Goal: Information Seeking & Learning: Learn about a topic

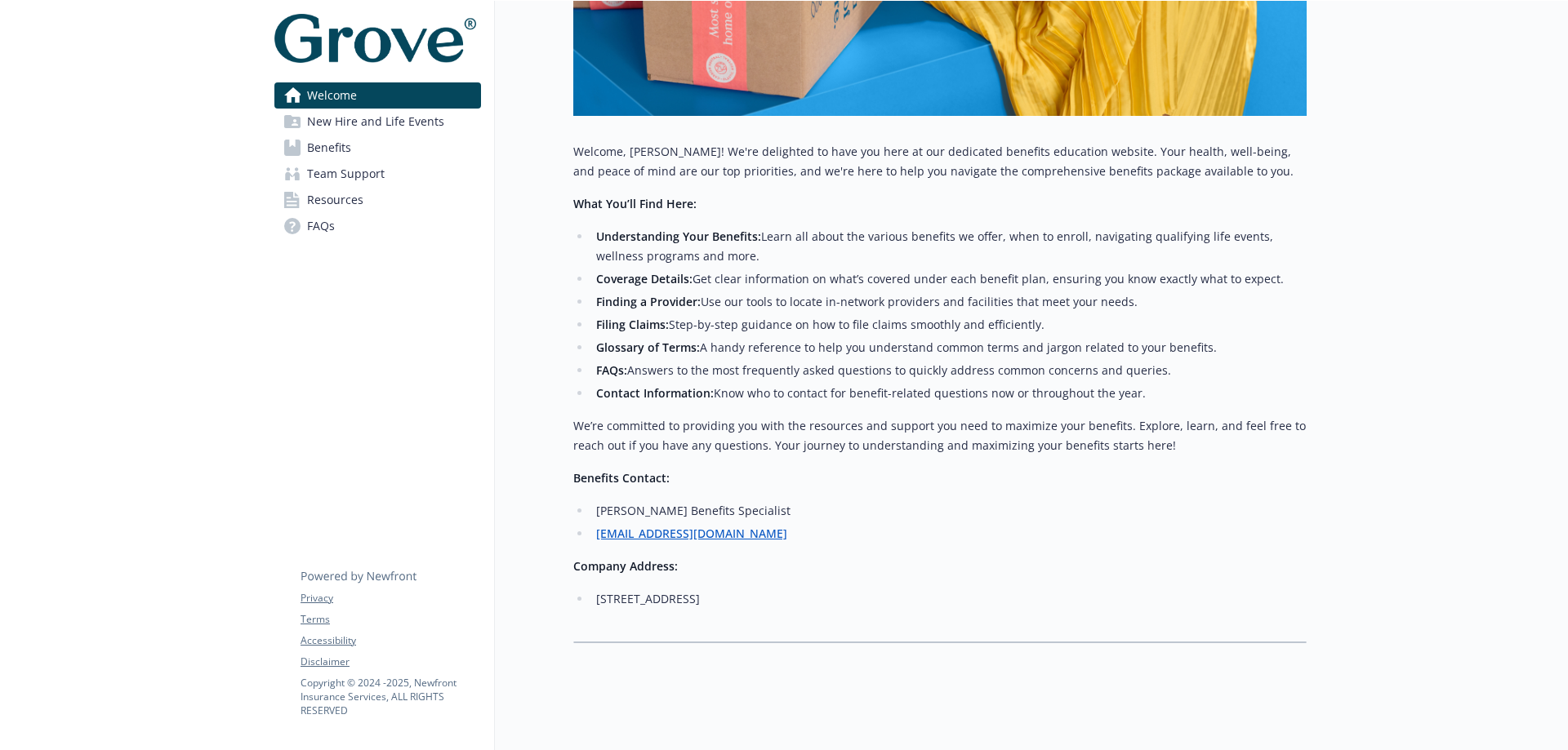
scroll to position [555, 0]
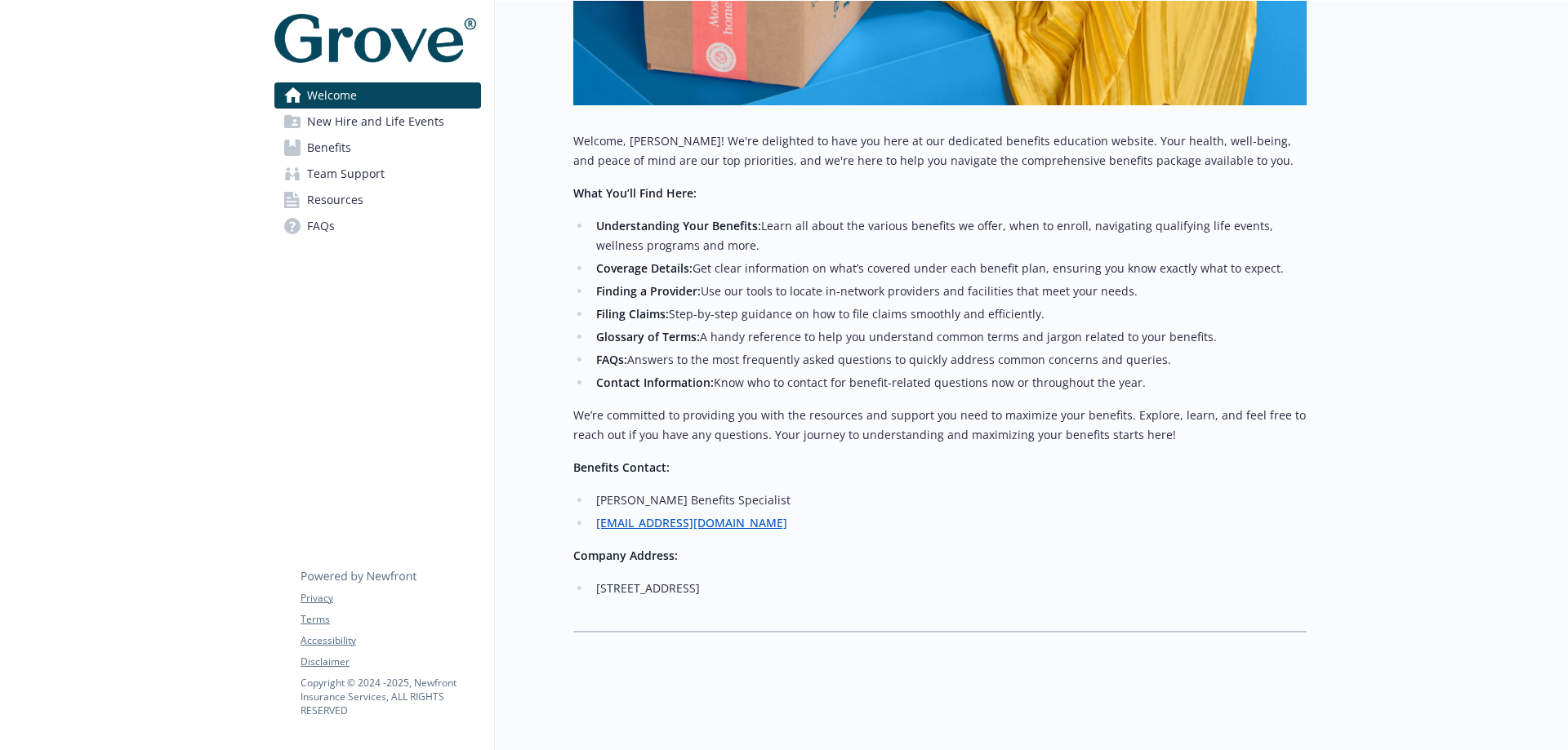
click at [324, 153] on span "Benefits" at bounding box center [329, 148] width 44 height 26
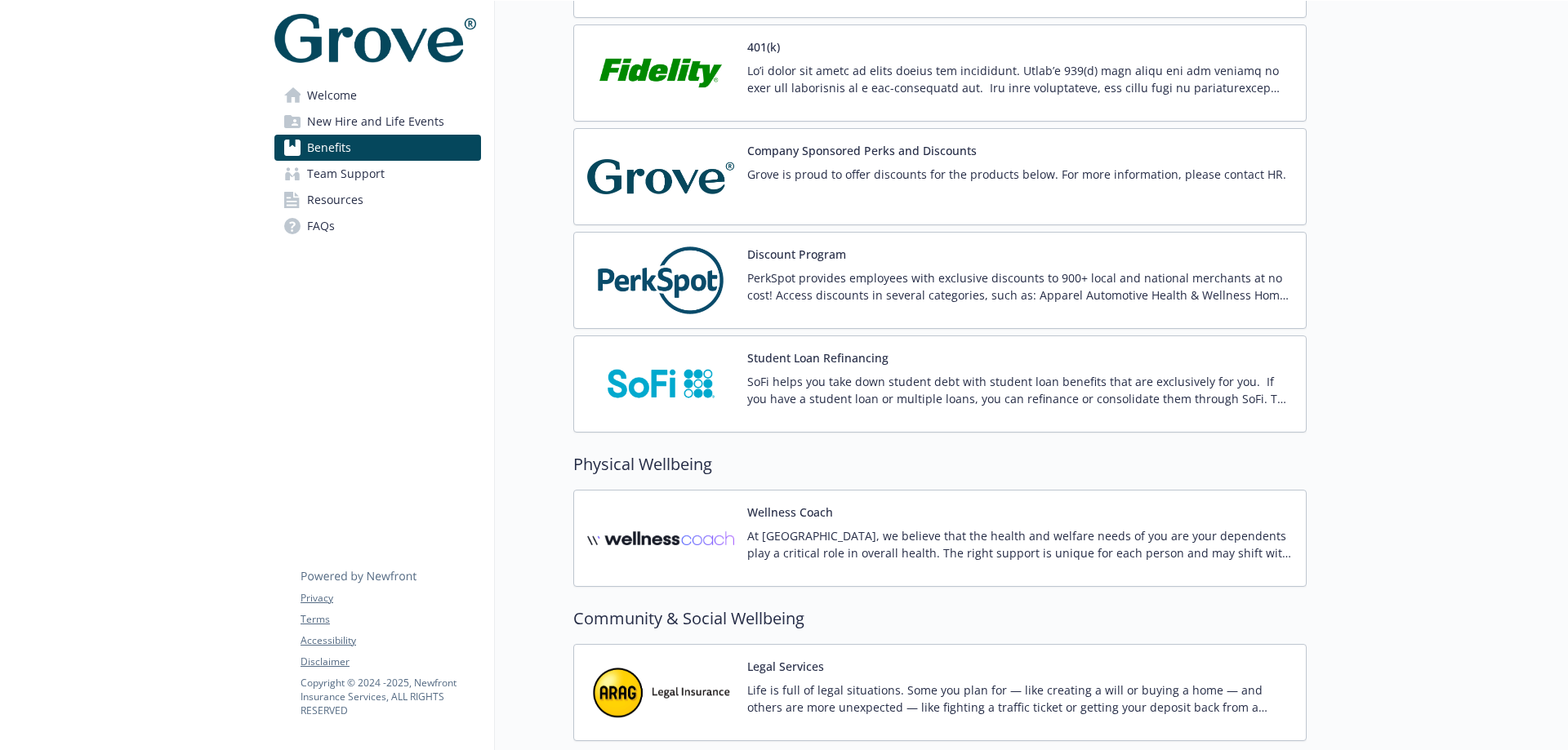
scroll to position [2449, 0]
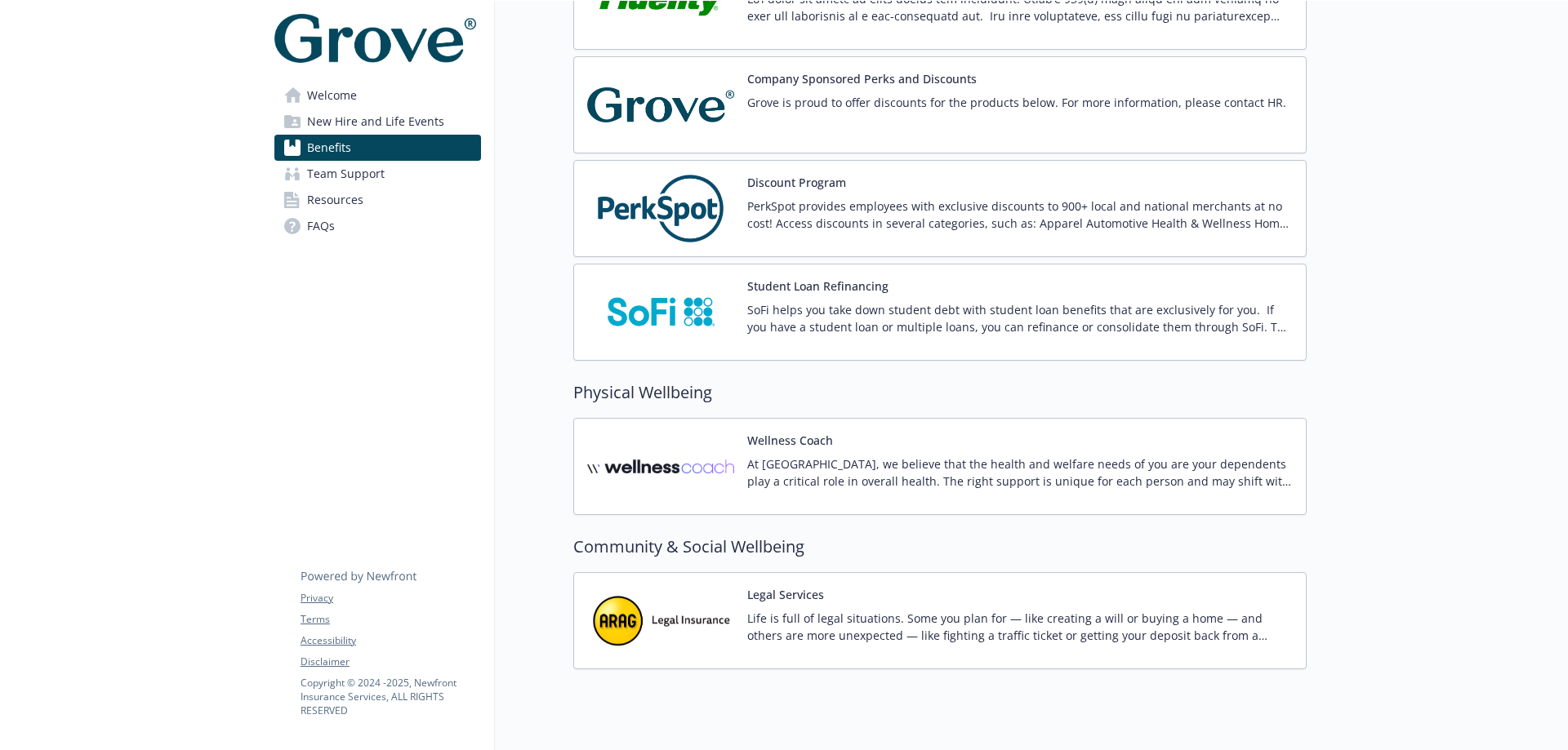
click at [304, 179] on link "Team Support" at bounding box center [377, 174] width 207 height 26
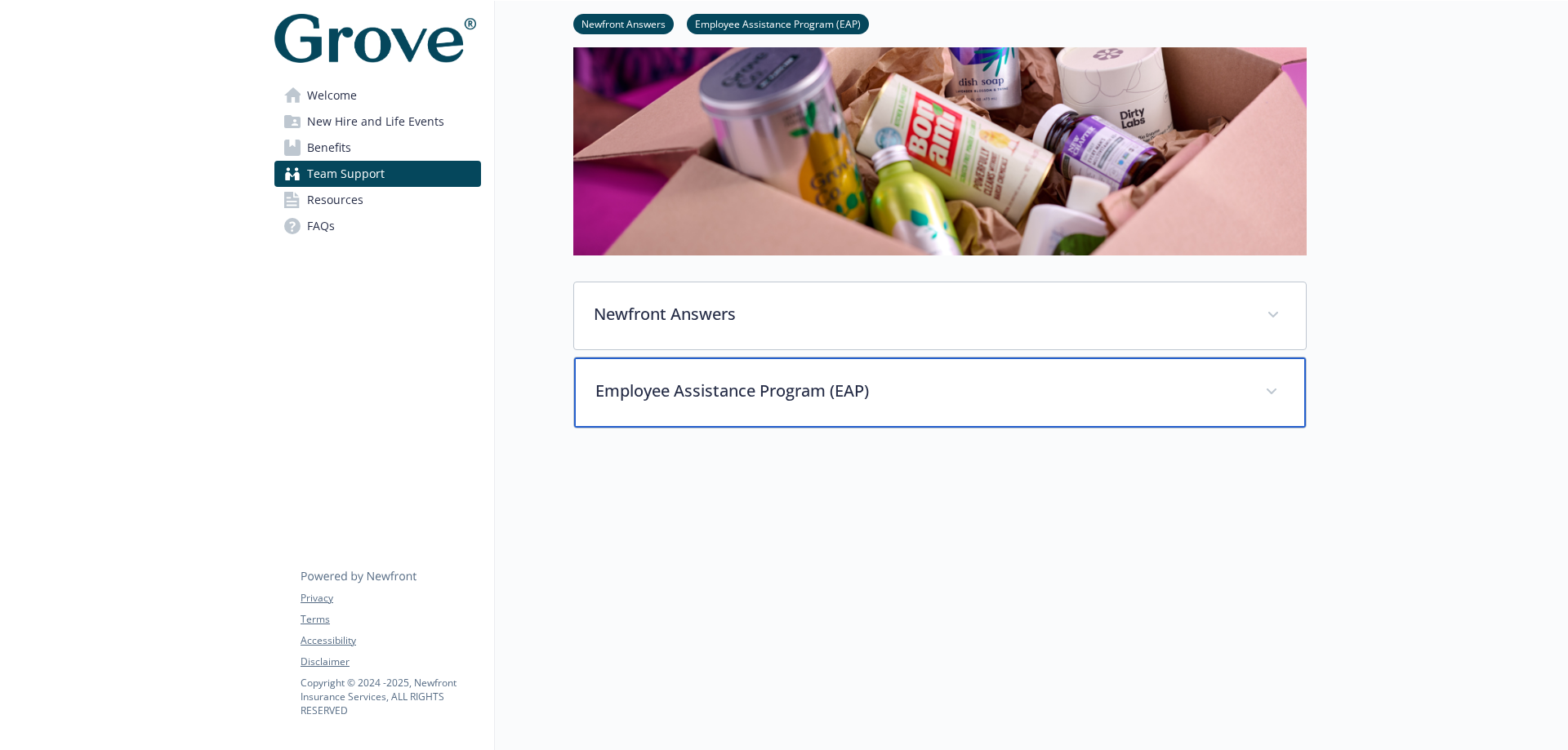
click at [625, 379] on p "Employee Assistance Program (EAP)" at bounding box center [920, 391] width 650 height 25
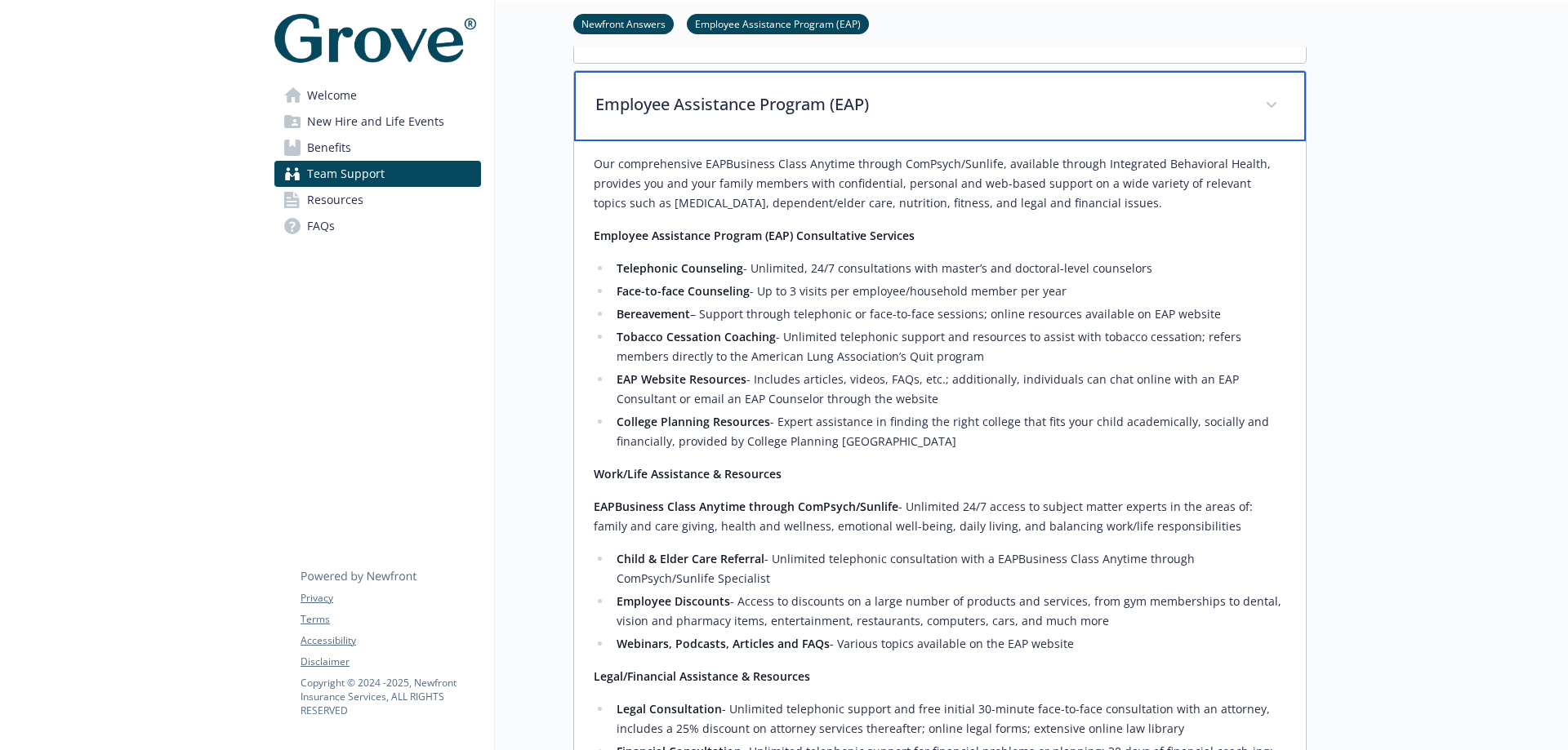
scroll to position [550, 0]
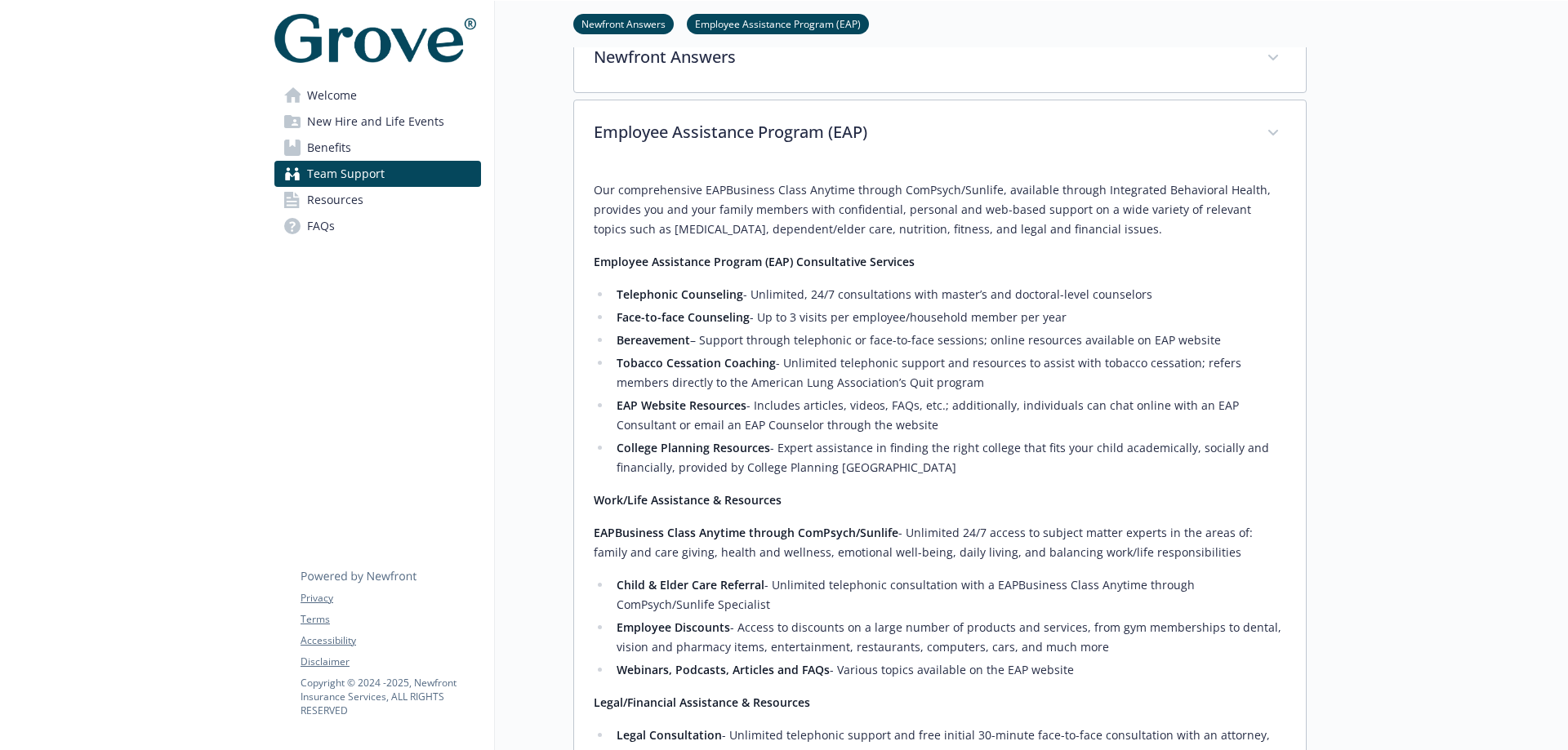
drag, startPoint x: 996, startPoint y: 194, endPoint x: 1169, endPoint y: 222, distance: 175.3
click at [1169, 222] on p "Our comprehensive EAPBusiness Class Anytime through ComPsych/Sunlife, available…" at bounding box center [939, 210] width 692 height 59
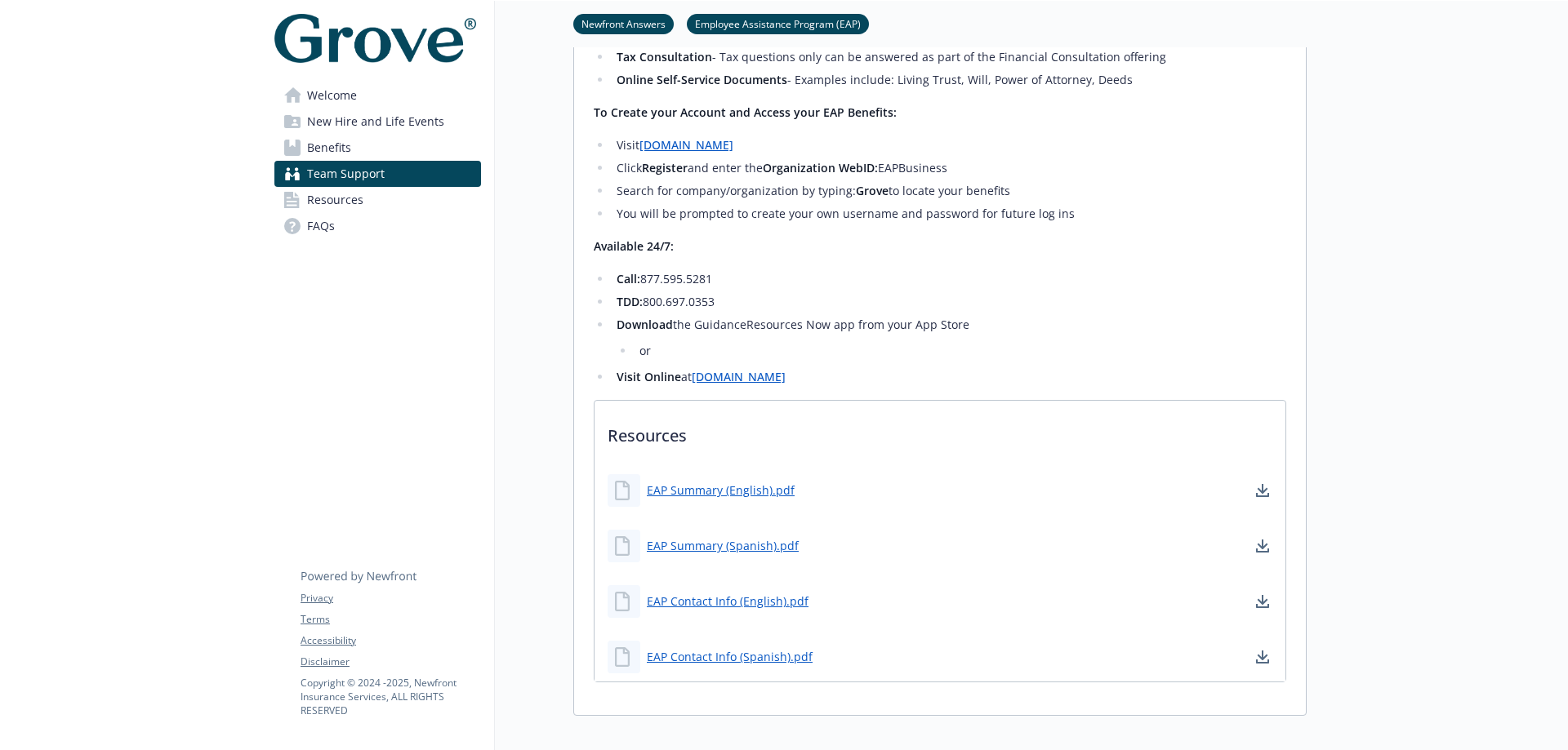
scroll to position [1448, 0]
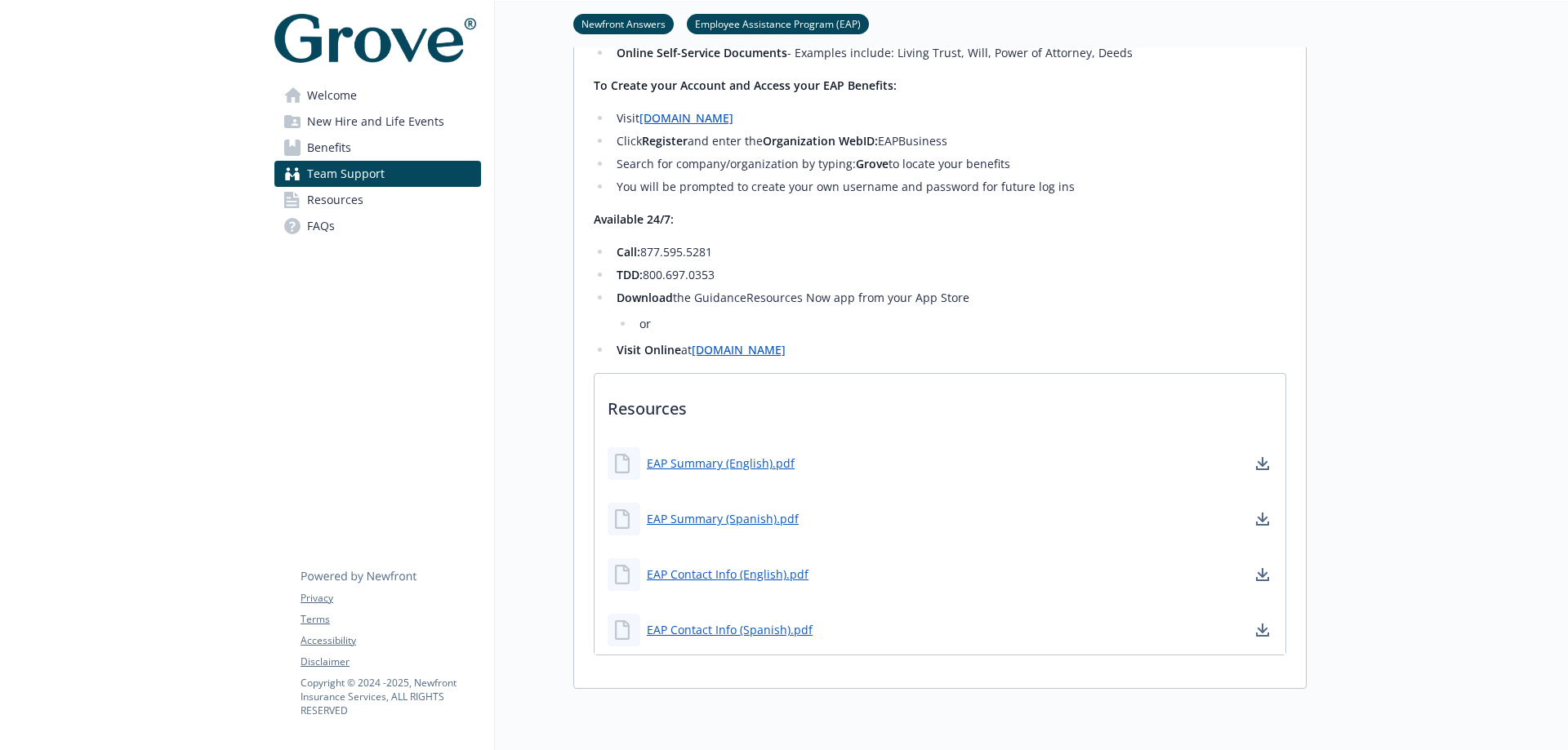
click at [360, 131] on span "New Hire and Life Events" at bounding box center [375, 121] width 137 height 26
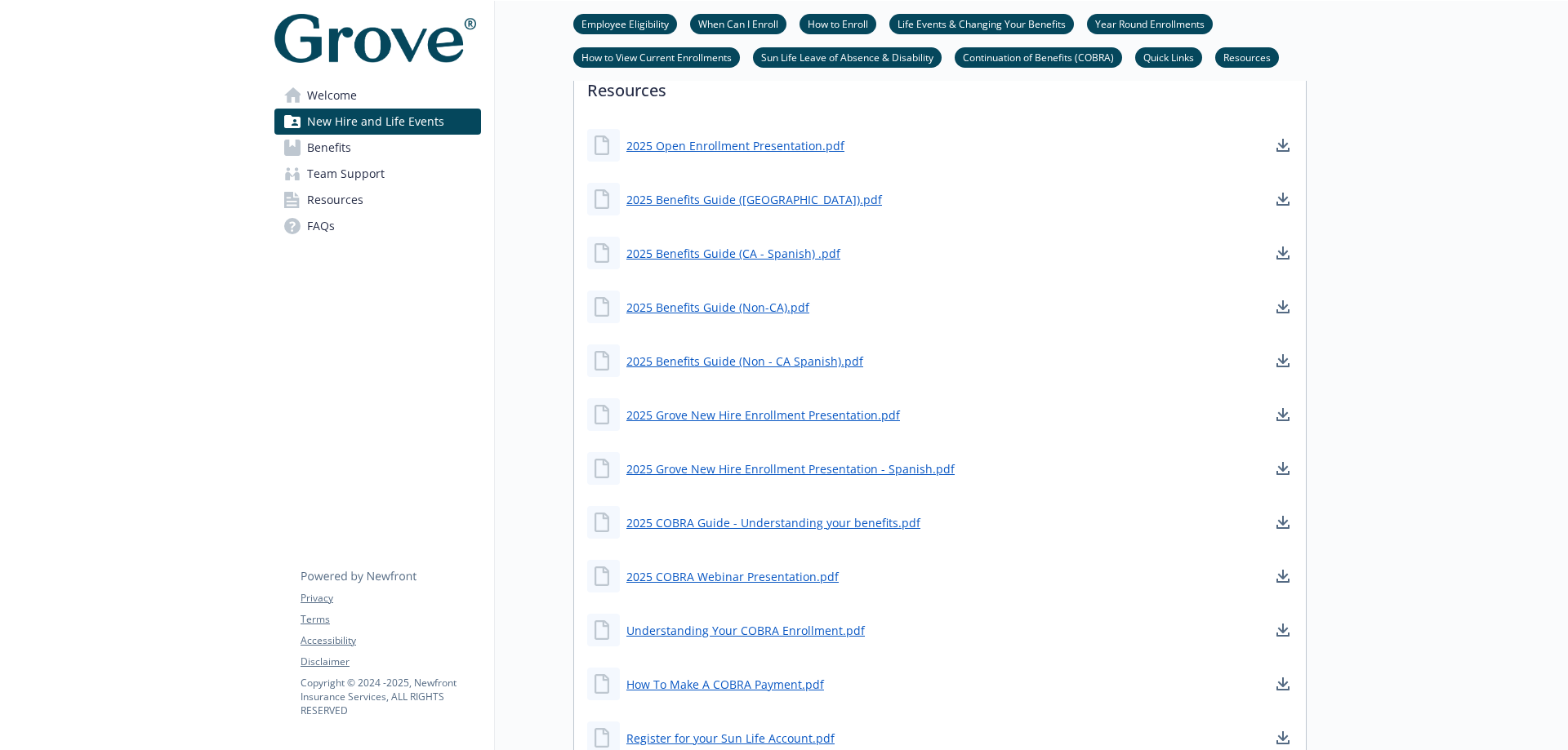
scroll to position [1448, 0]
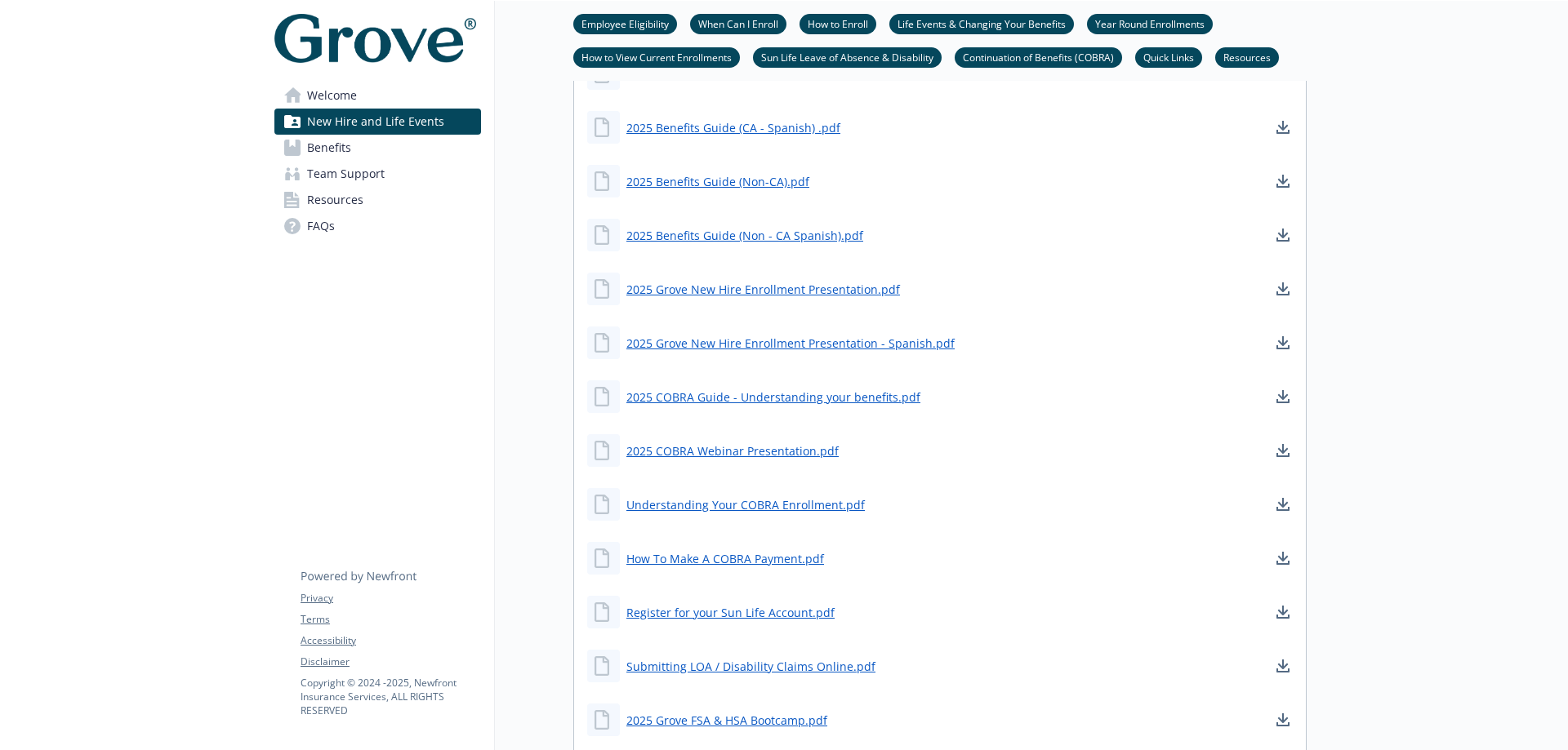
click at [343, 199] on span "Resources" at bounding box center [335, 199] width 56 height 26
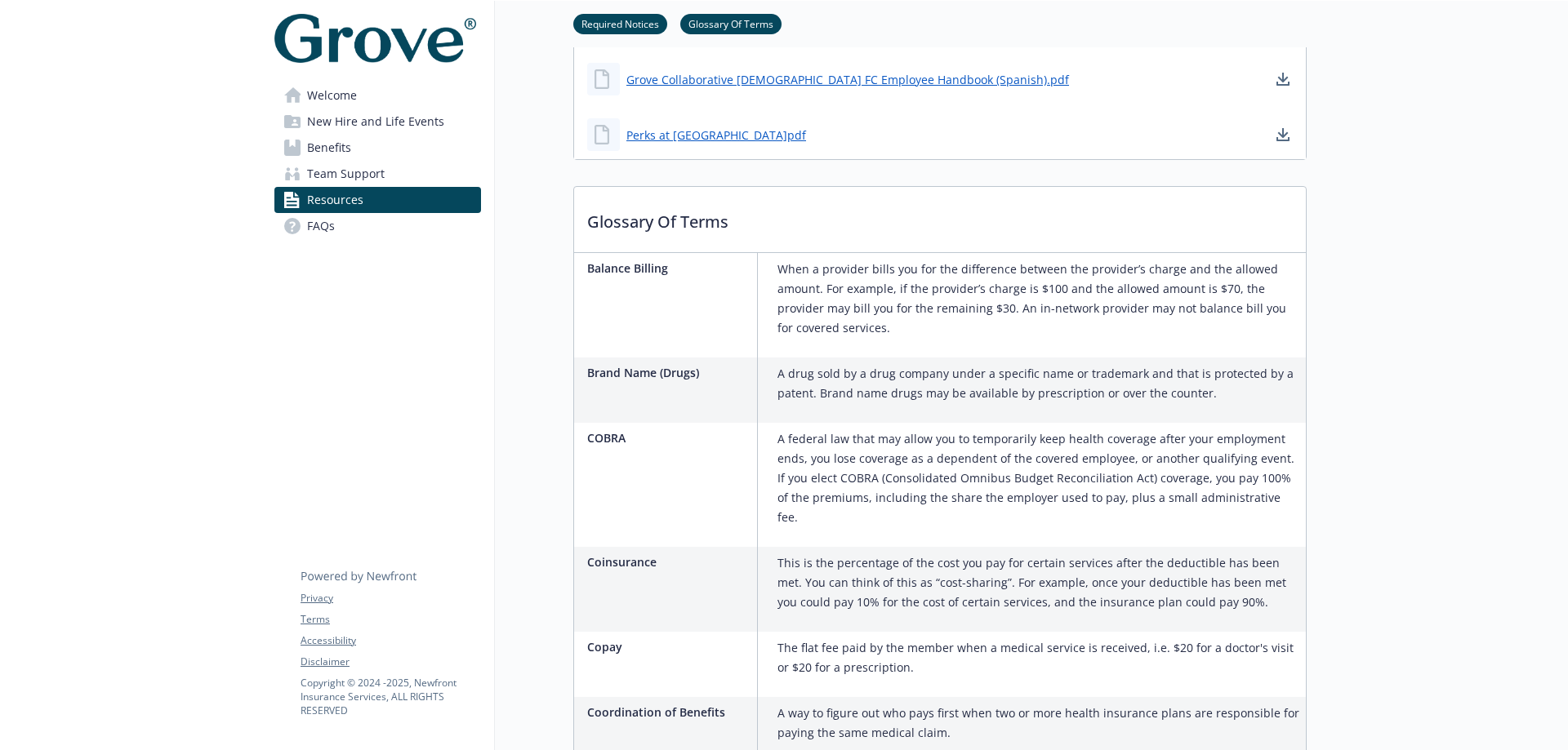
scroll to position [1692, 0]
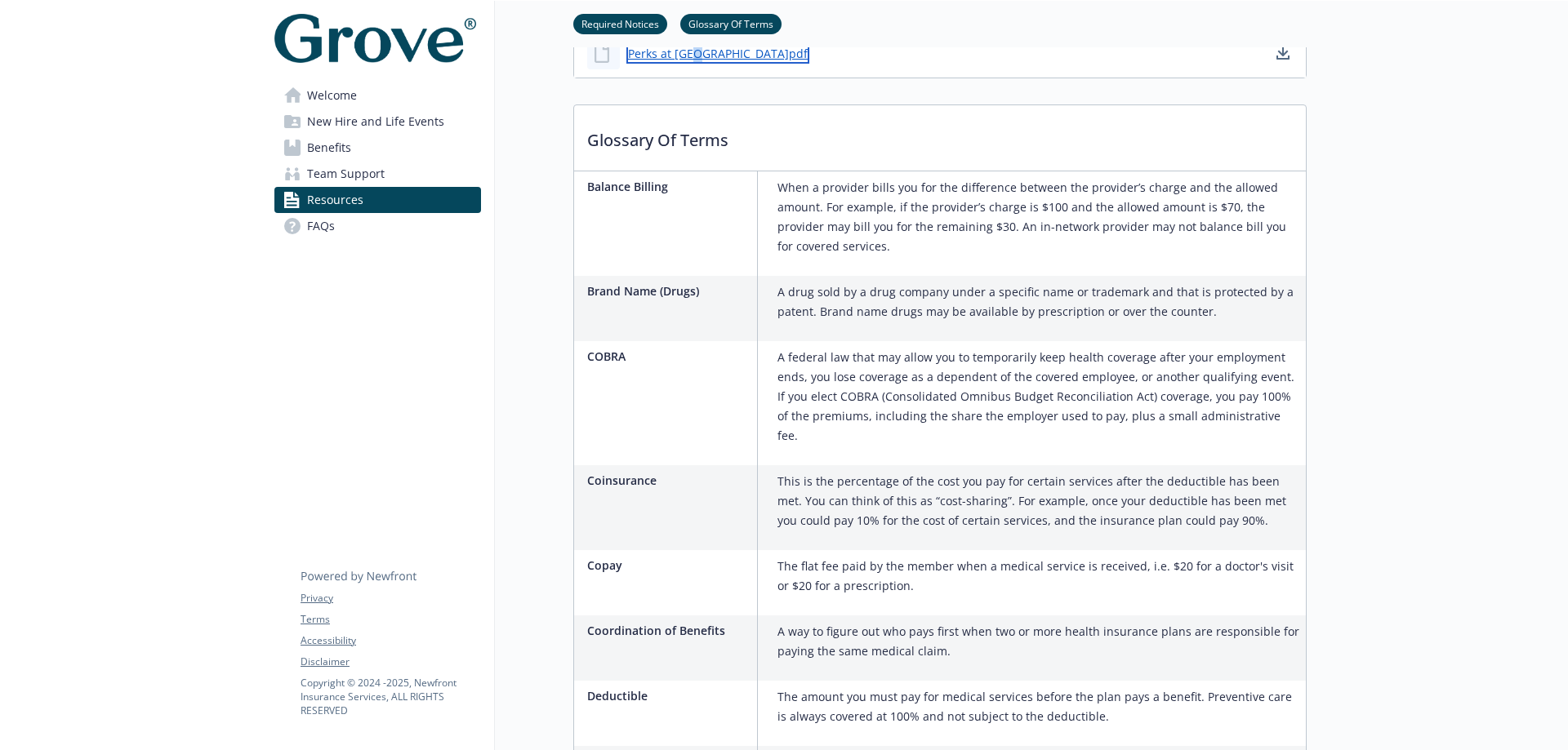
click at [696, 61] on link "Perks at [GEOGRAPHIC_DATA]pdf" at bounding box center [717, 53] width 183 height 20
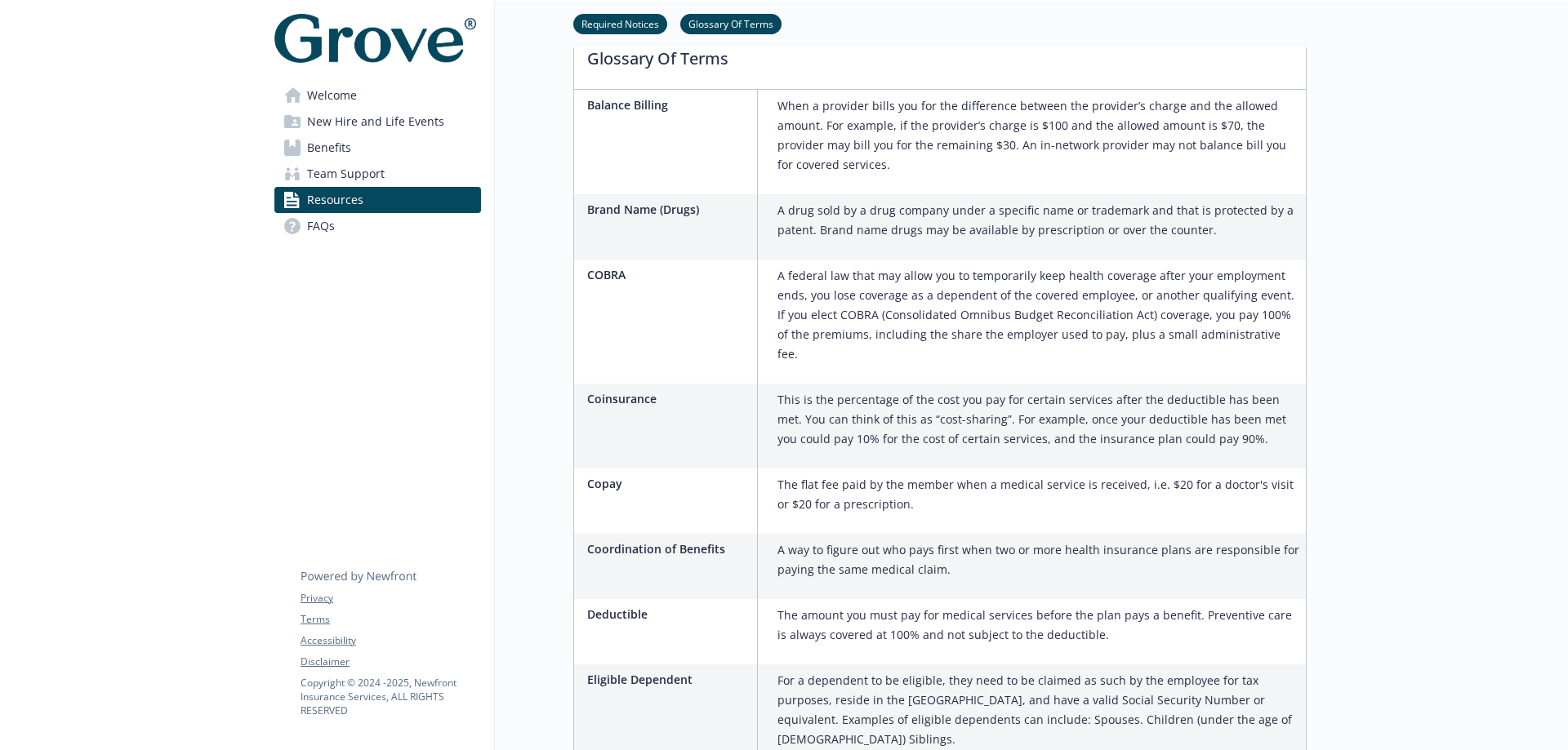
scroll to position [1856, 0]
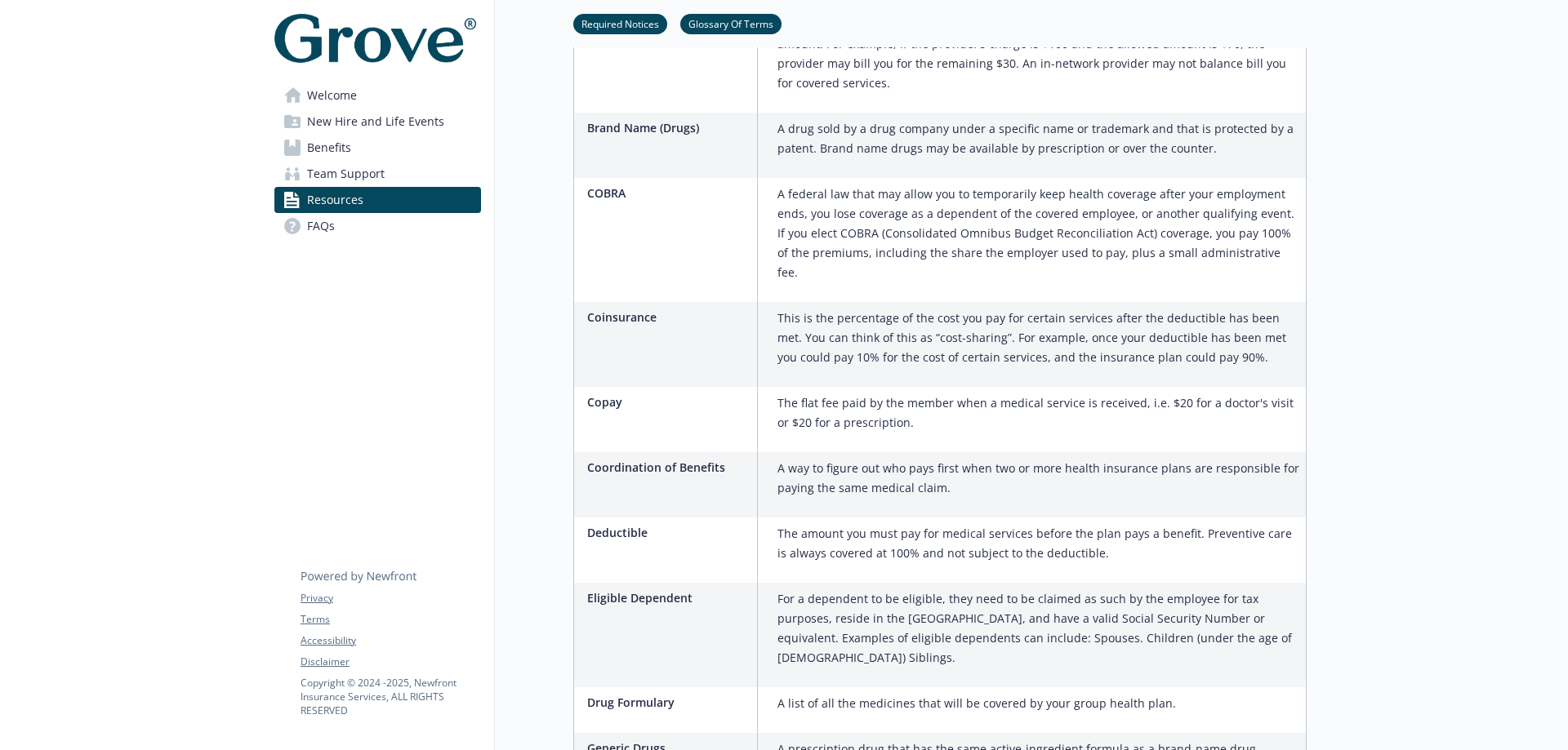
click at [347, 231] on link "FAQs" at bounding box center [377, 226] width 207 height 26
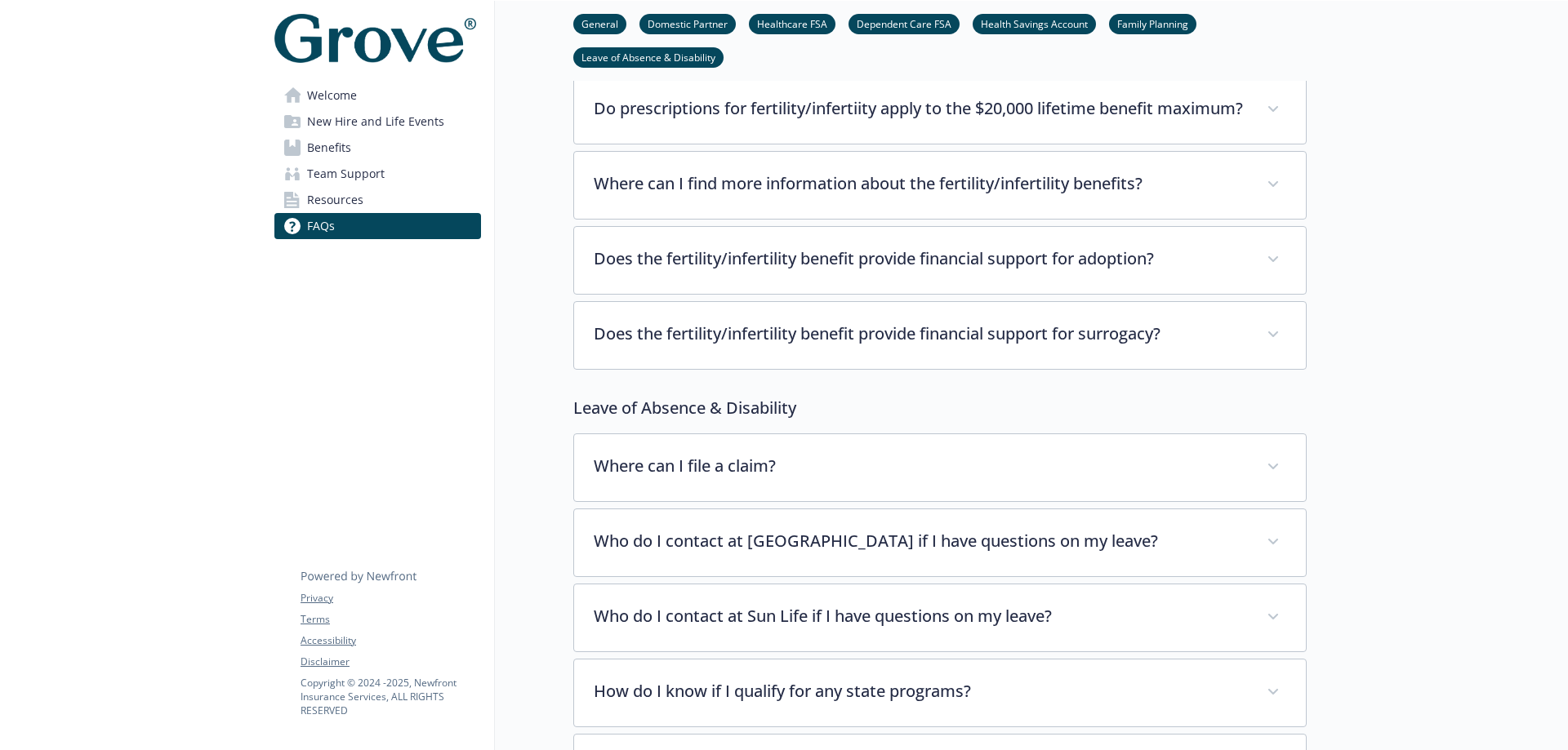
scroll to position [4142, 0]
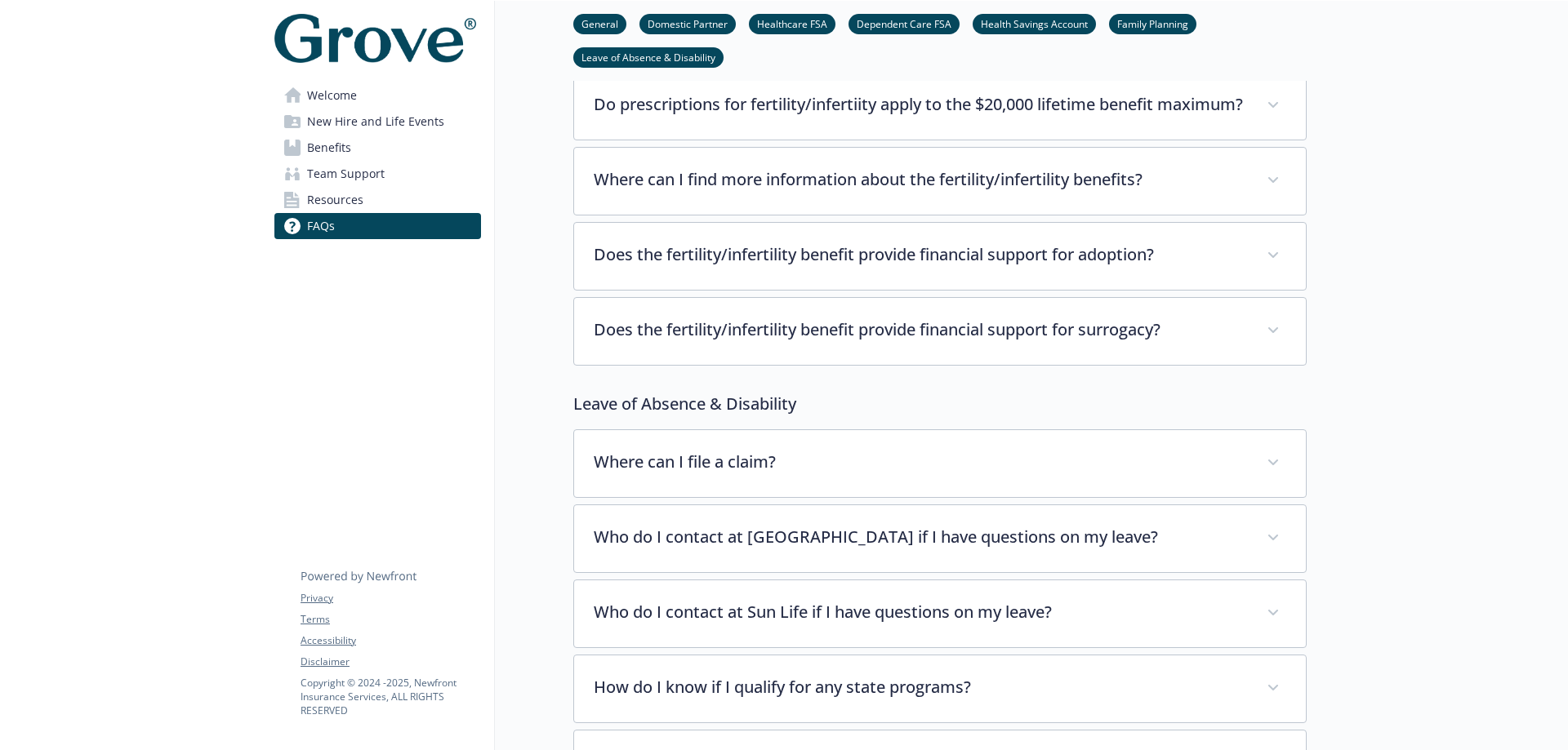
click at [687, 24] on link "Domestic Partner" at bounding box center [687, 23] width 97 height 16
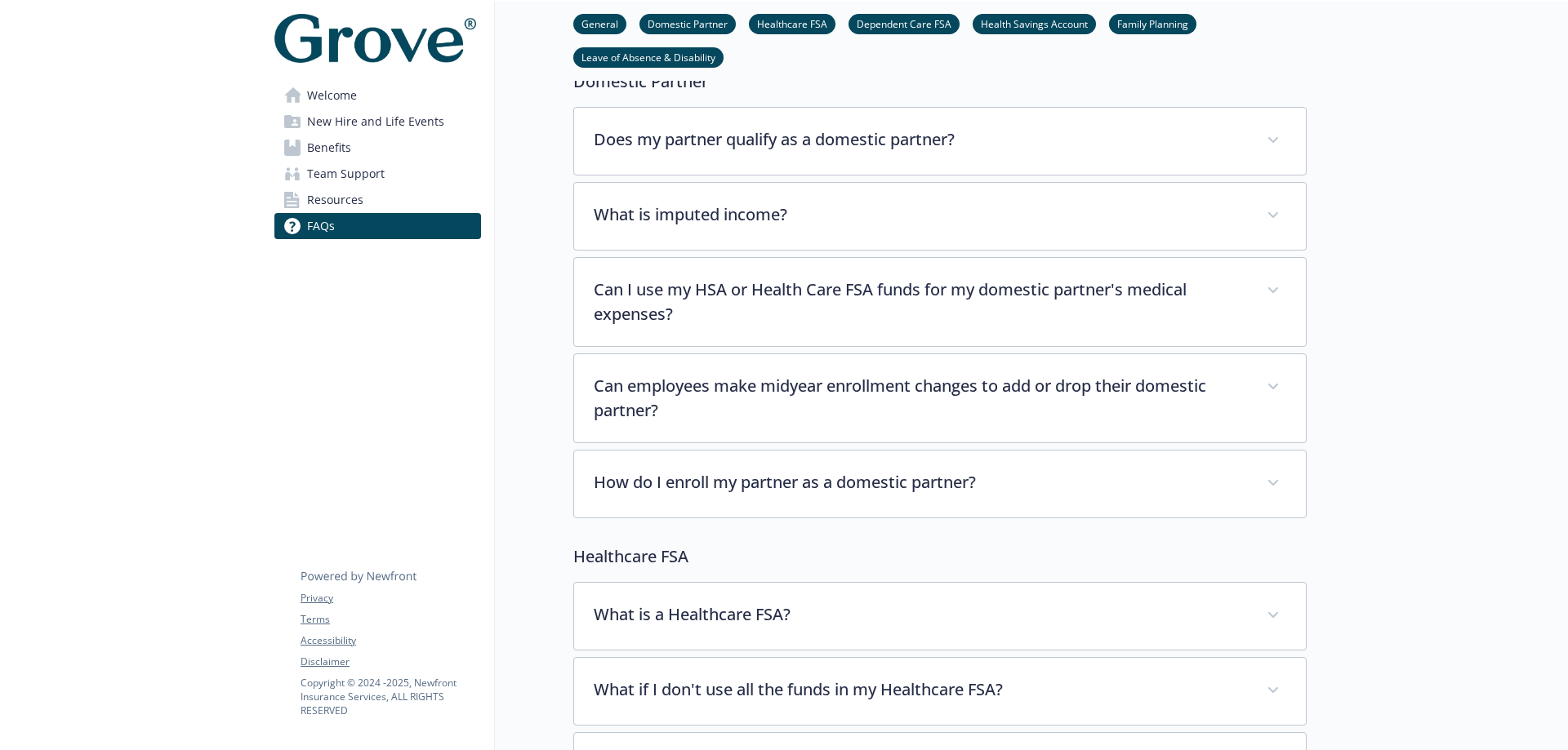
scroll to position [368, 12]
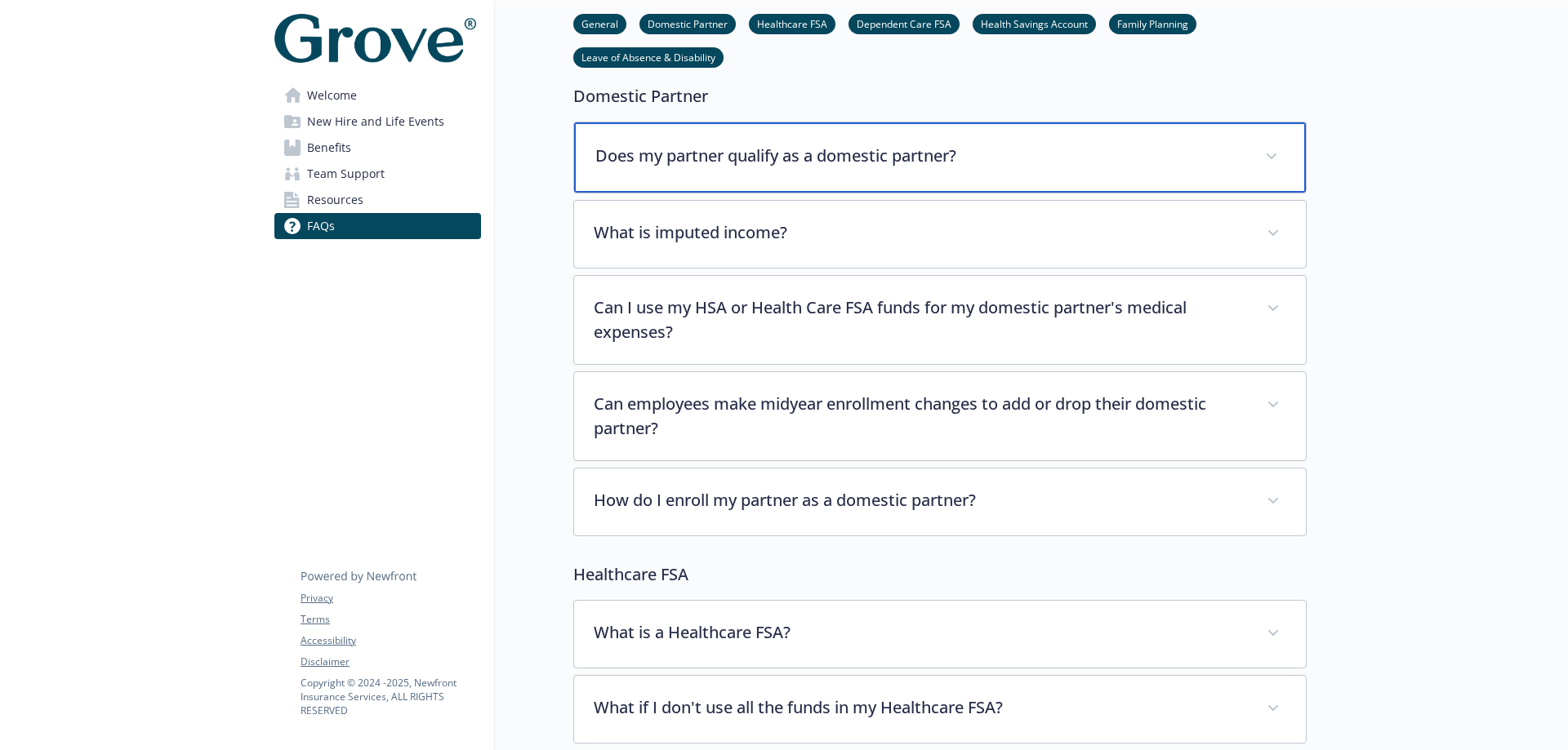
click at [779, 140] on div "Does my partner qualify as a domestic partner?" at bounding box center [939, 157] width 732 height 70
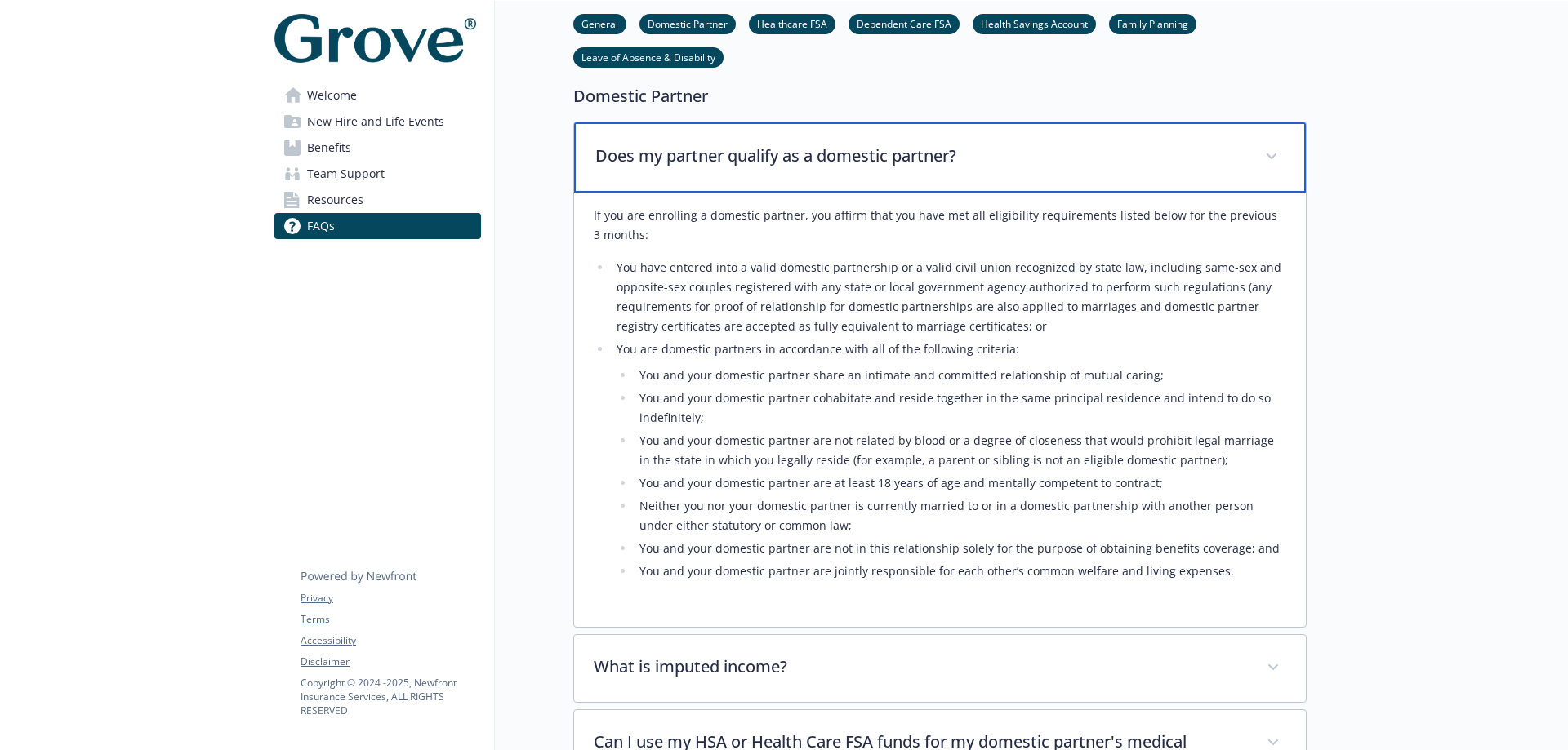
click at [778, 141] on div "Does my partner qualify as a domestic partner?" at bounding box center [939, 157] width 732 height 70
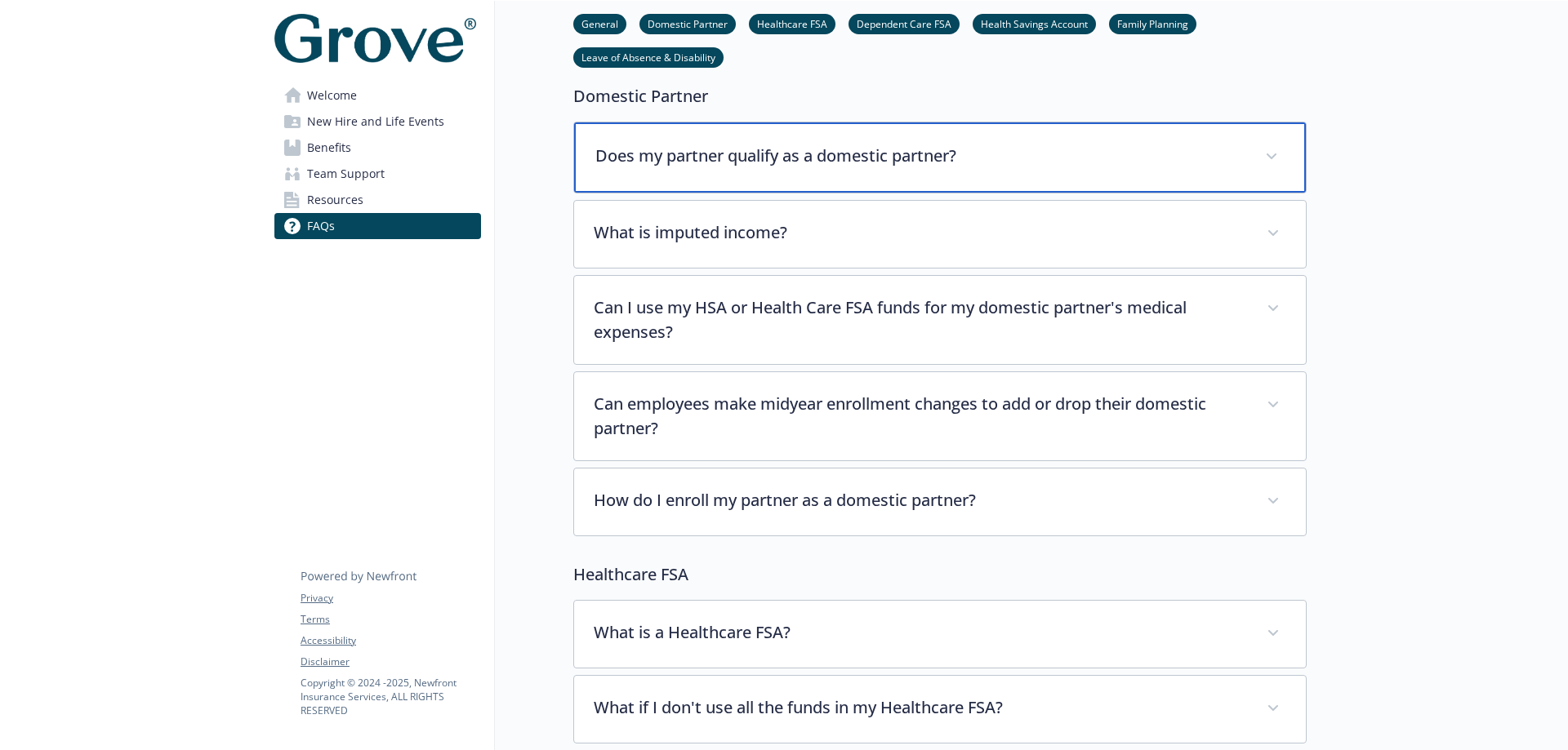
click at [778, 141] on div "Does my partner qualify as a domestic partner?" at bounding box center [939, 157] width 732 height 70
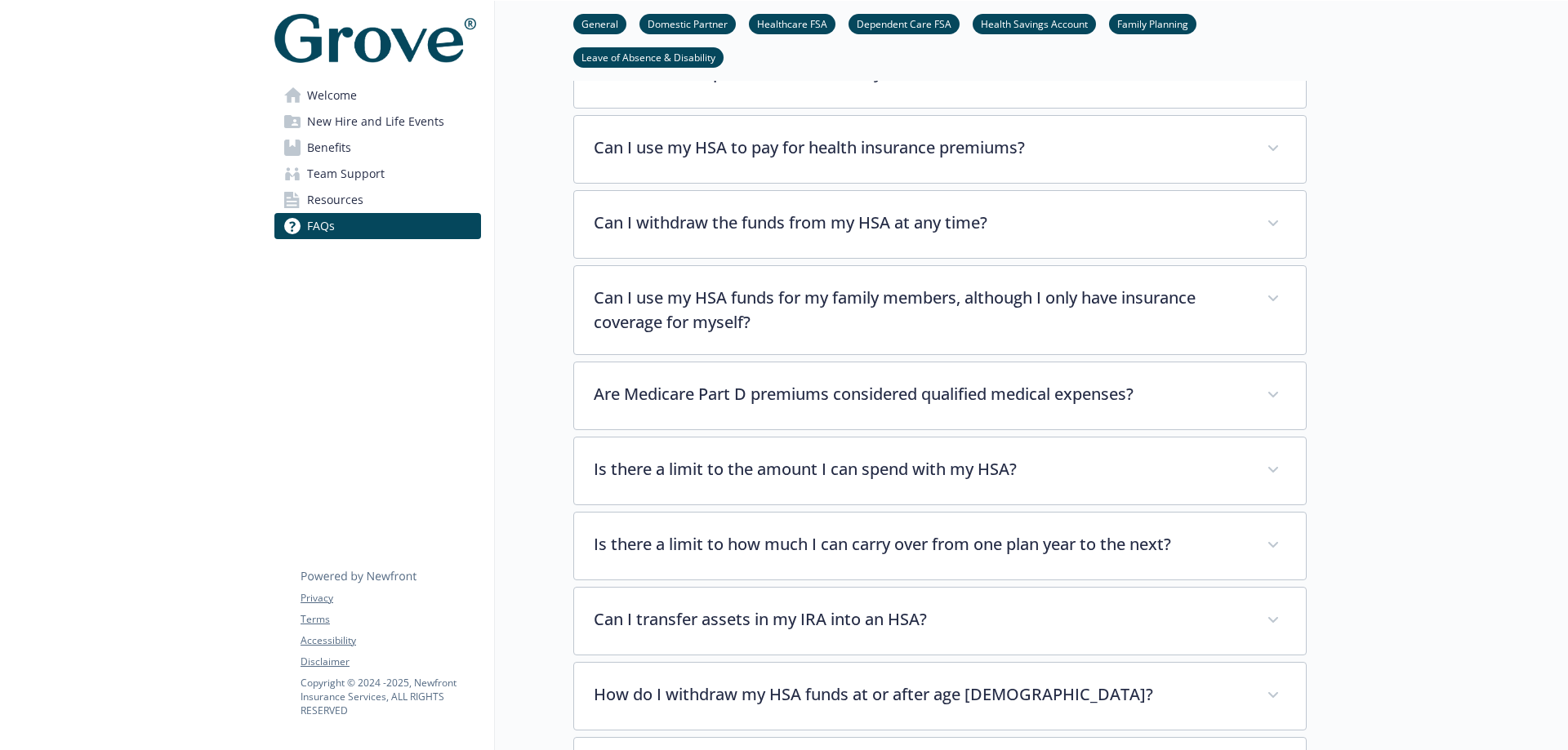
scroll to position [2735, 12]
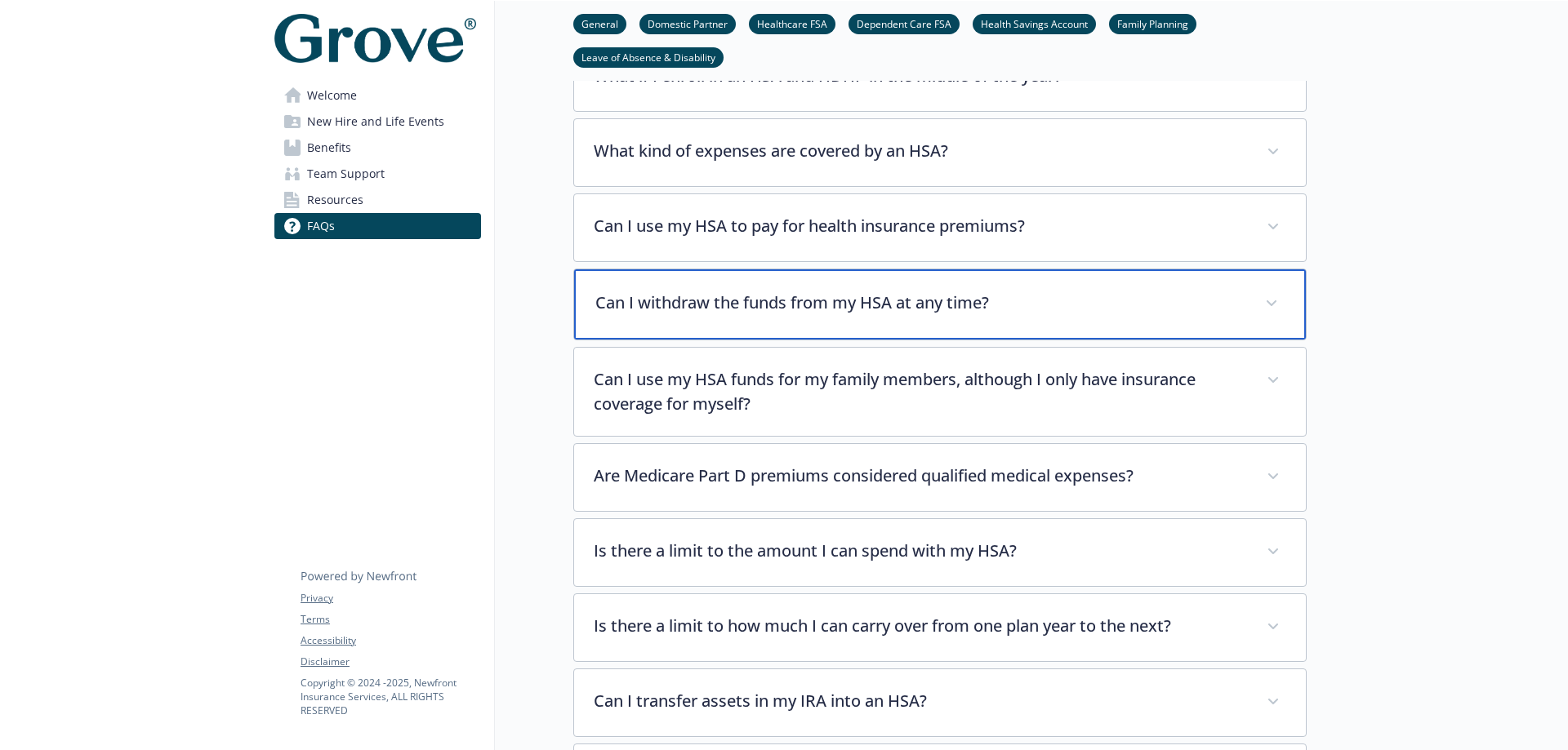
click at [826, 300] on div "Can I withdraw the funds from my HSA at any time?" at bounding box center [939, 304] width 732 height 70
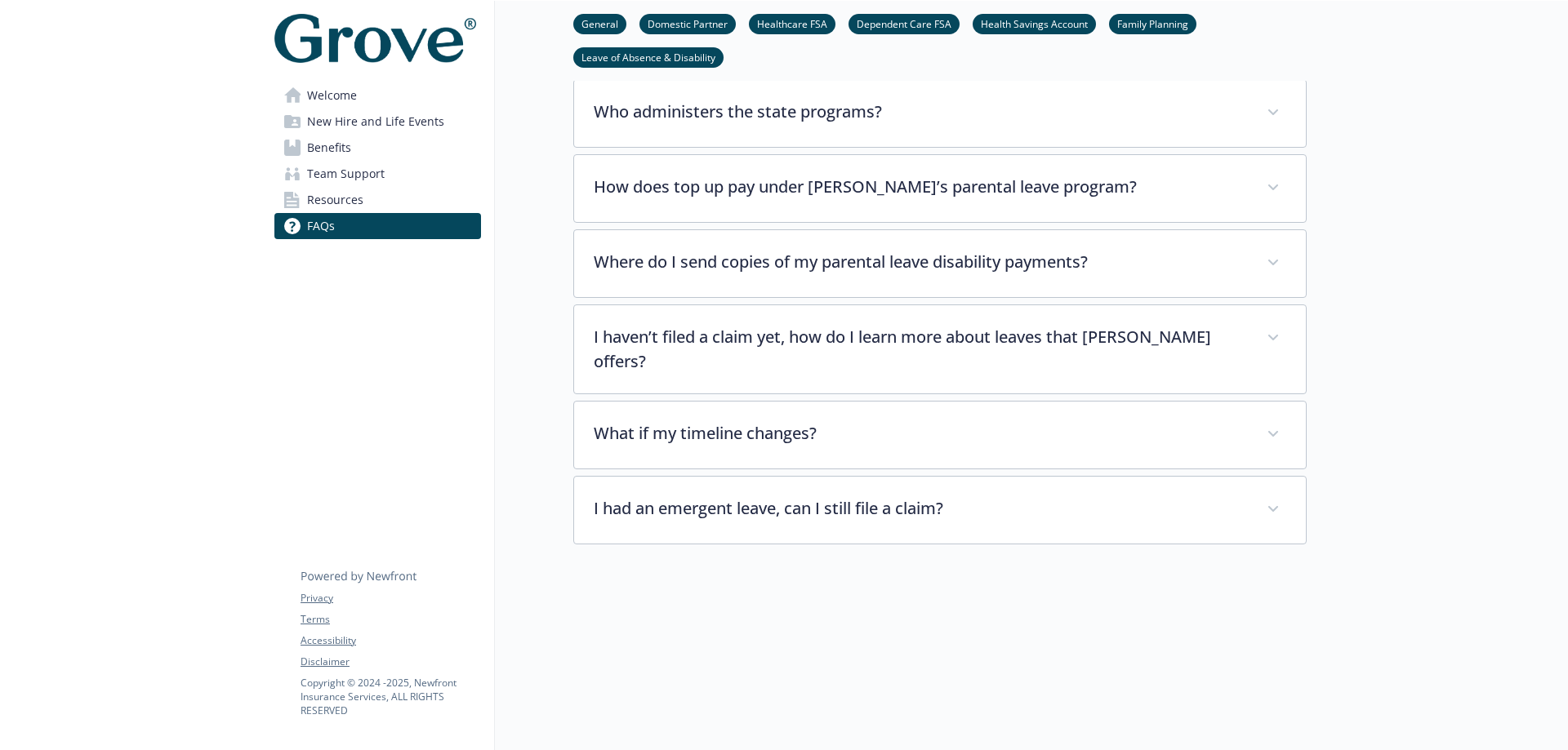
scroll to position [5405, 12]
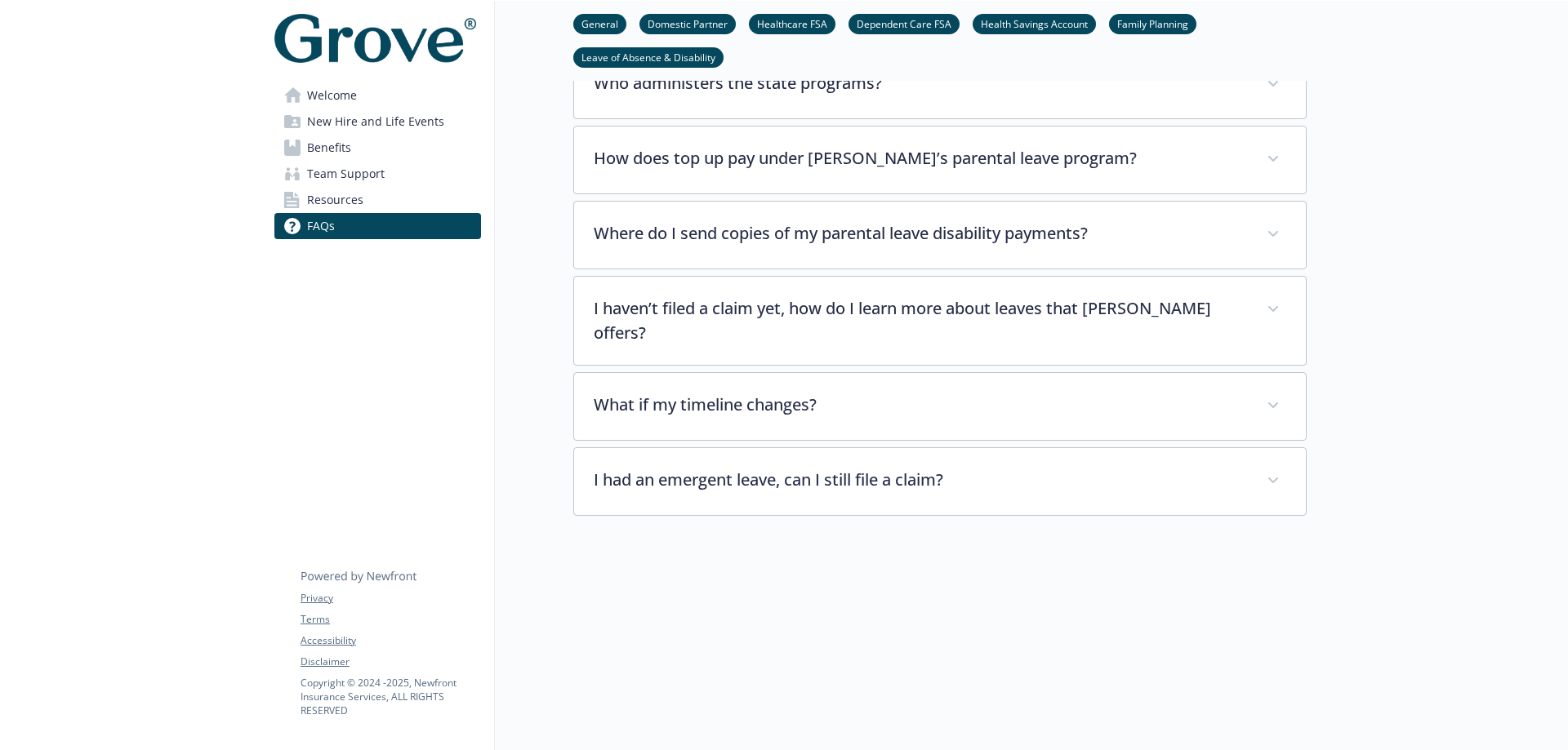
click at [310, 168] on span "Team Support" at bounding box center [346, 174] width 77 height 26
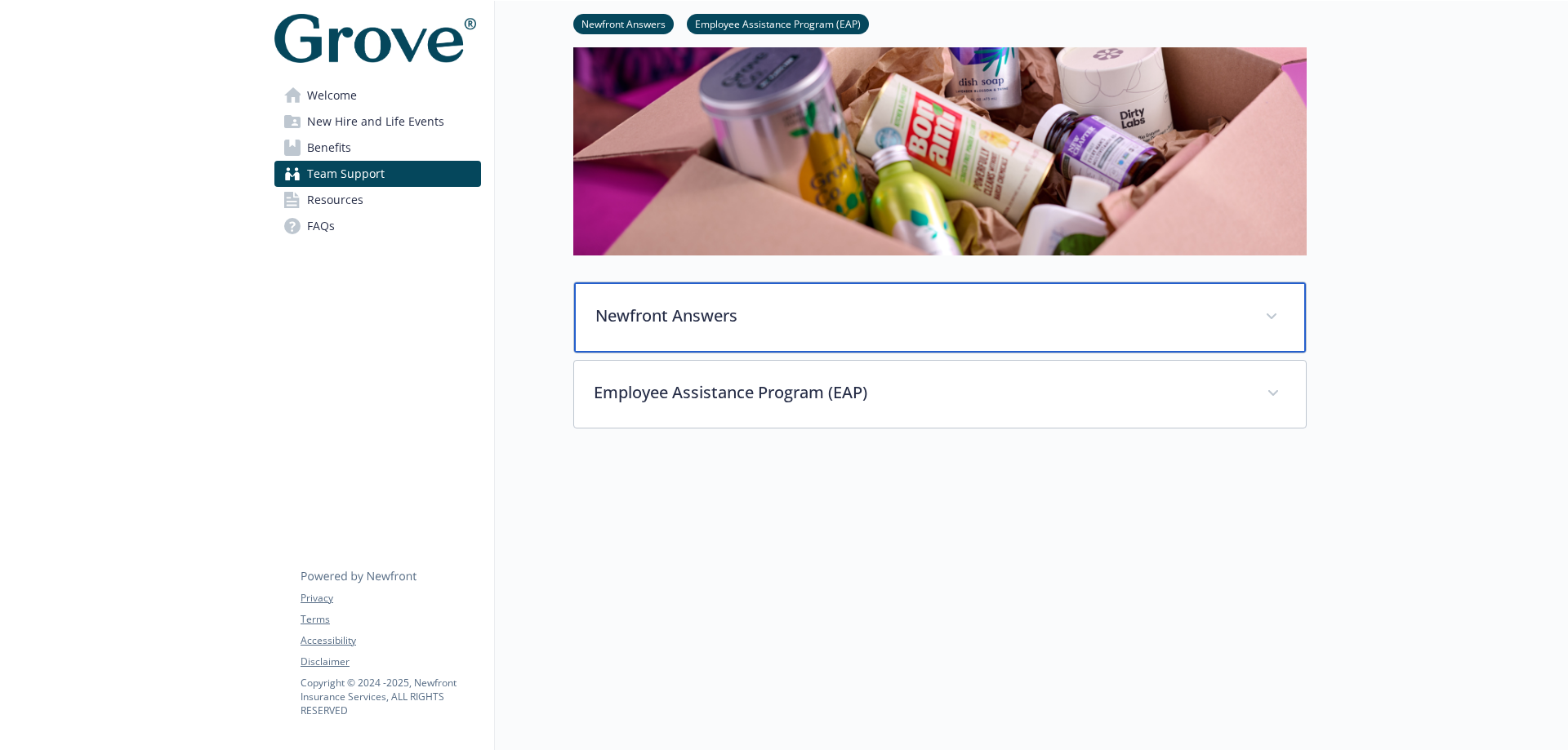
click at [654, 288] on div "Newfront Answers" at bounding box center [939, 317] width 732 height 70
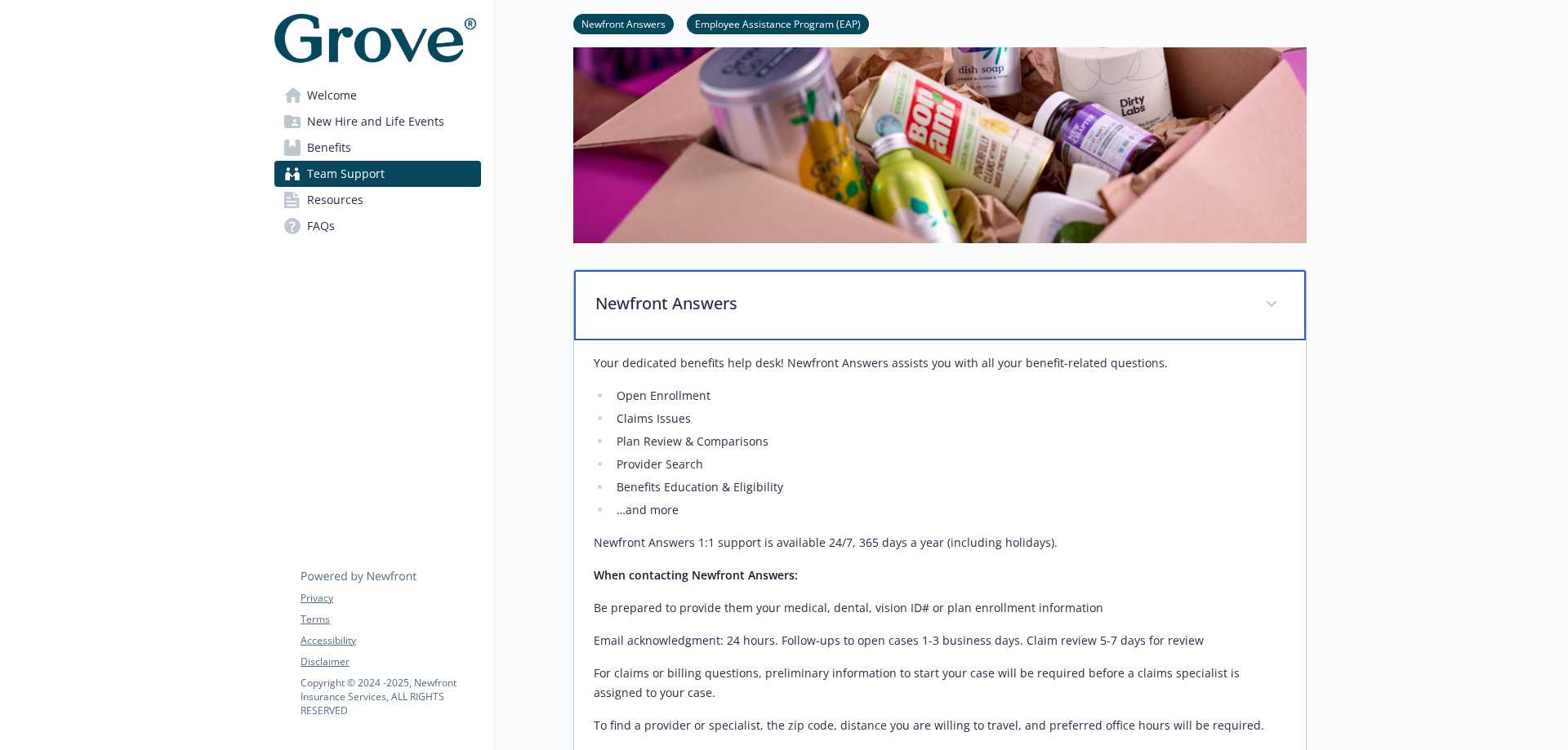
scroll to position [386, 12]
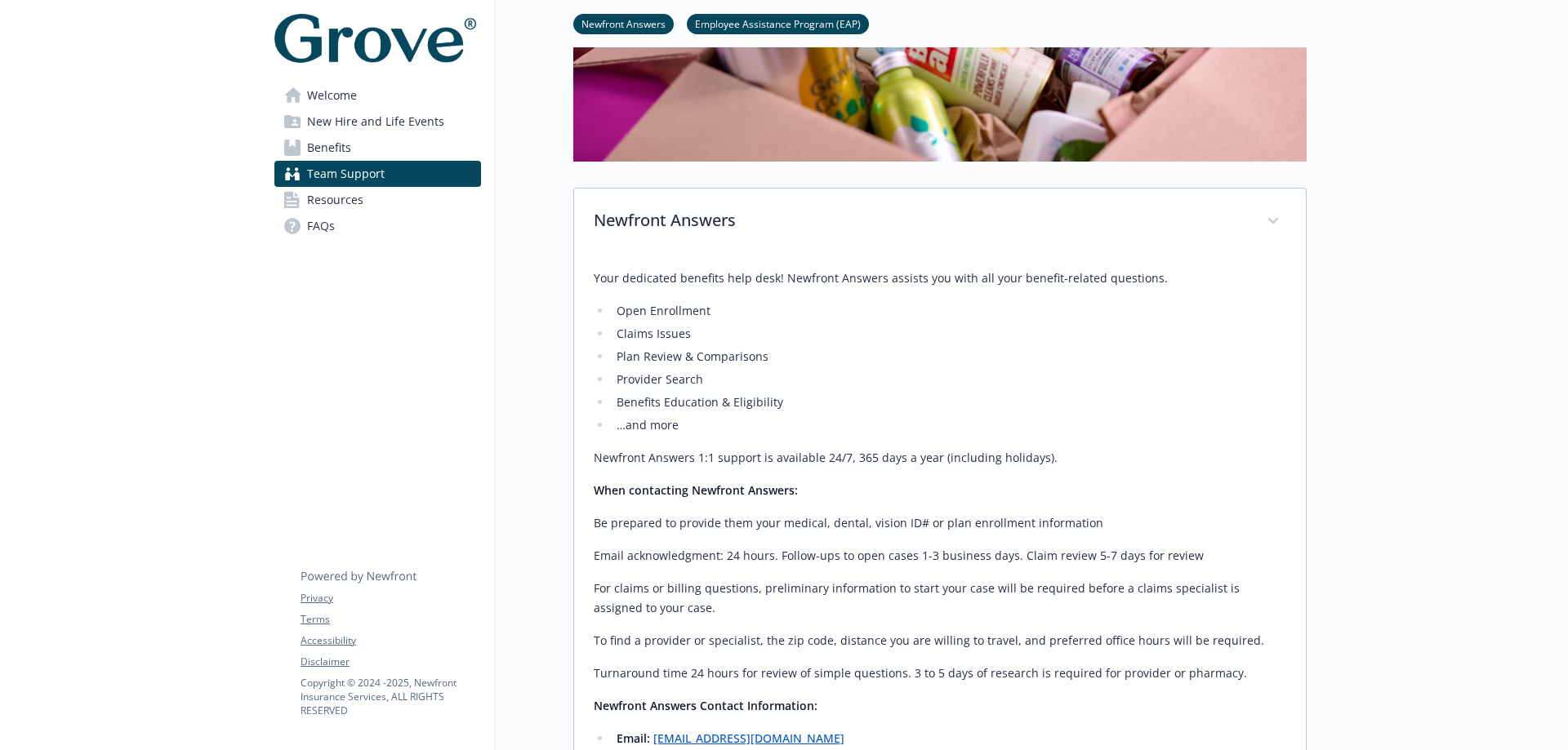
click at [394, 149] on link "Benefits" at bounding box center [377, 148] width 207 height 26
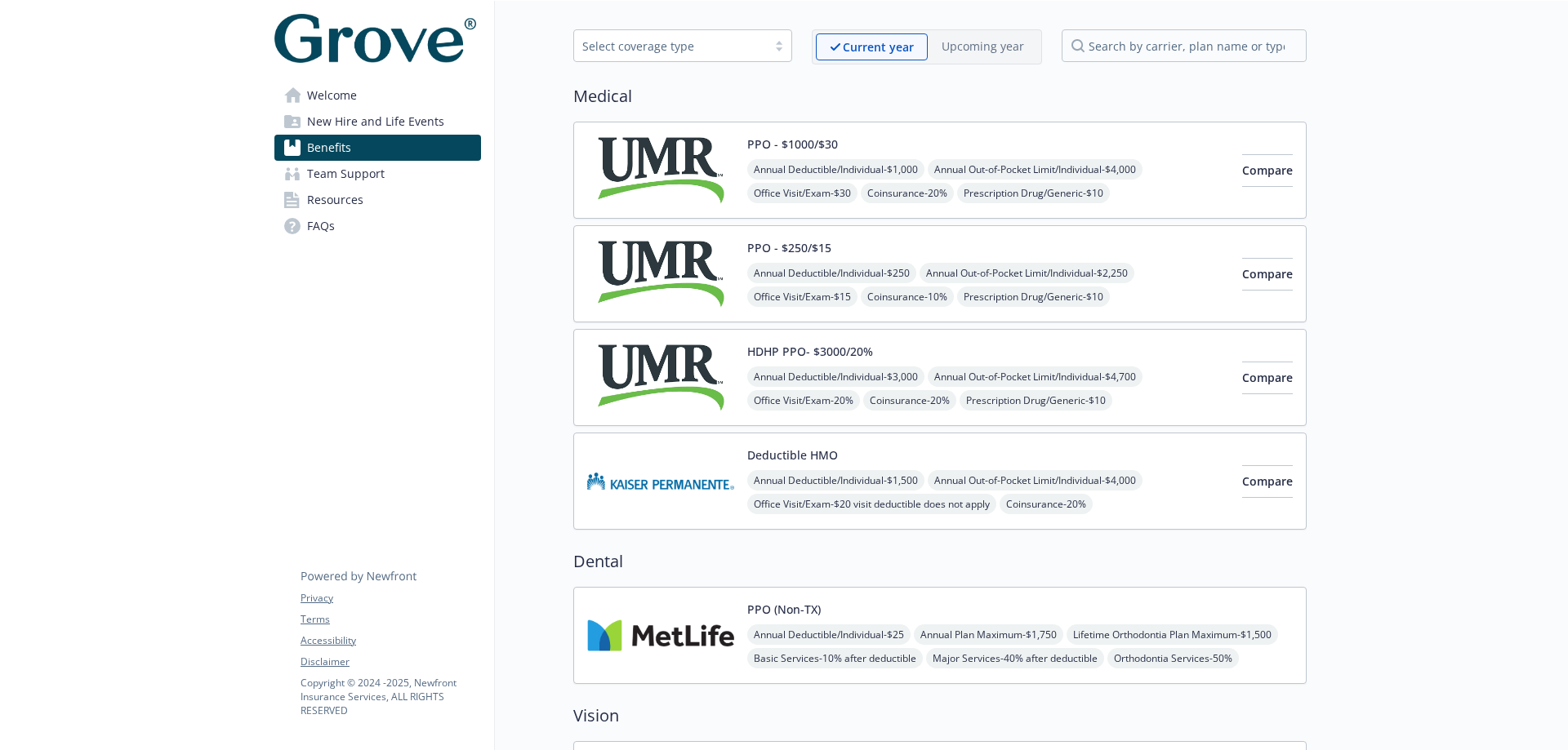
scroll to position [0, 12]
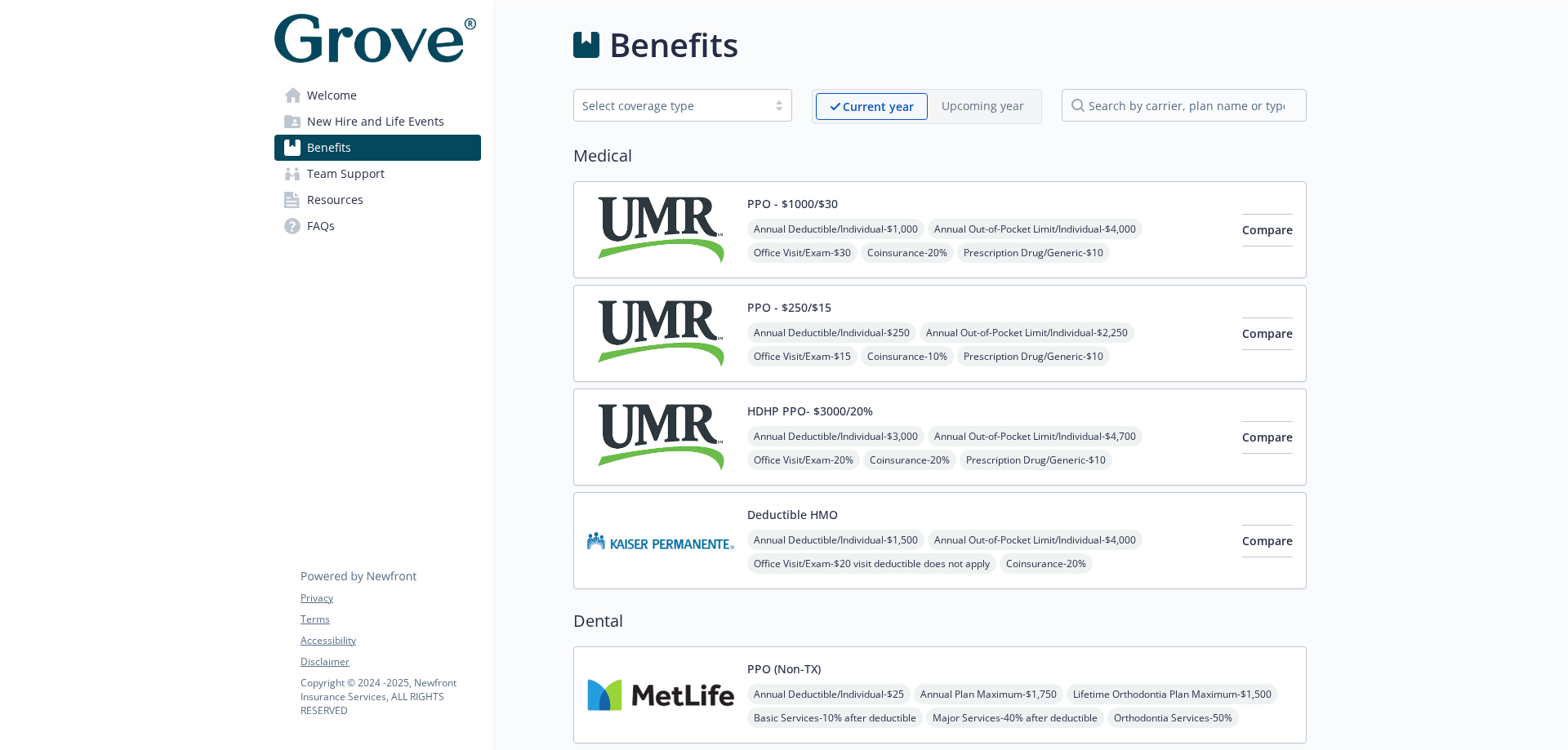
click at [312, 94] on span "Welcome" at bounding box center [332, 96] width 50 height 26
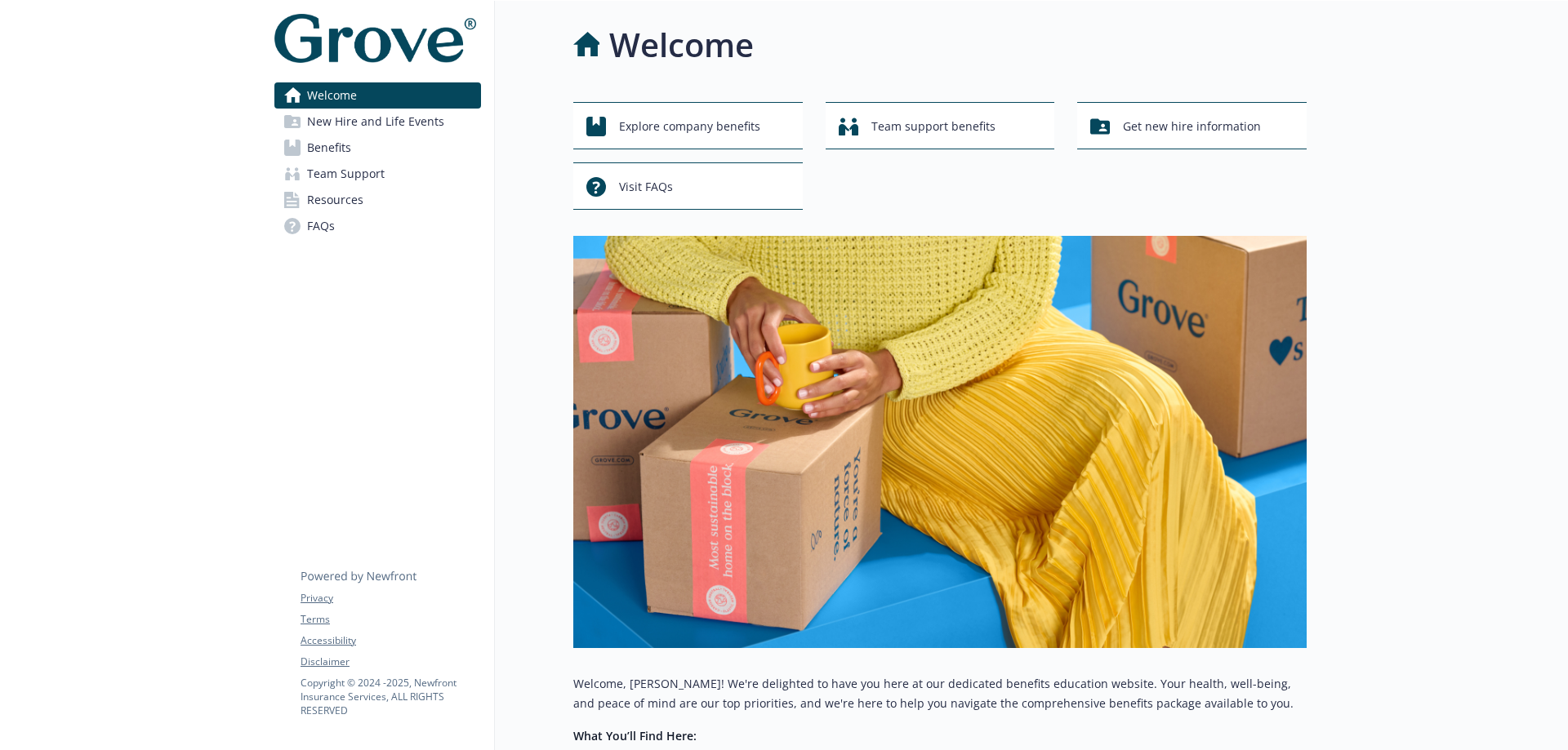
click at [322, 118] on span "New Hire and Life Events" at bounding box center [375, 121] width 137 height 26
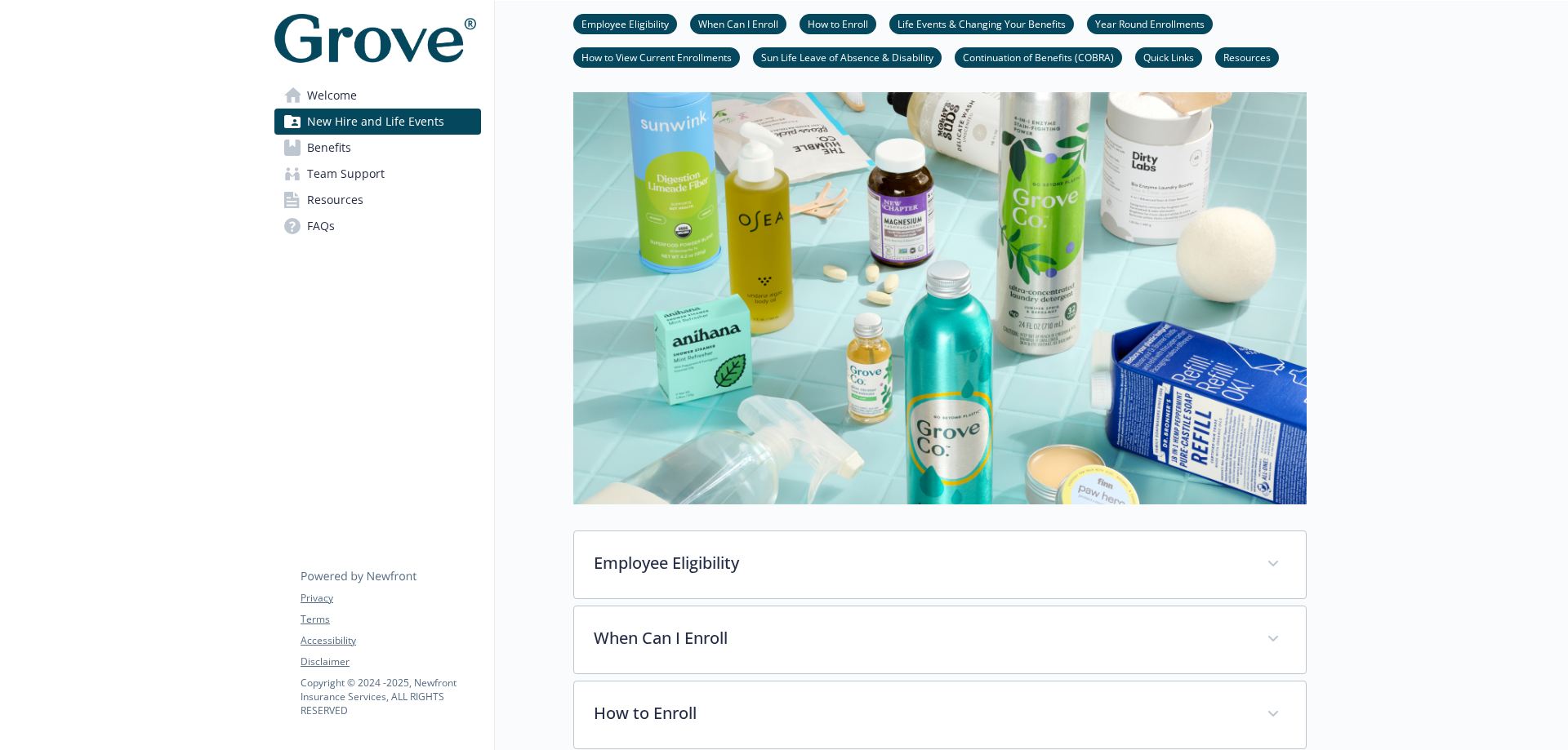
scroll to position [244, 12]
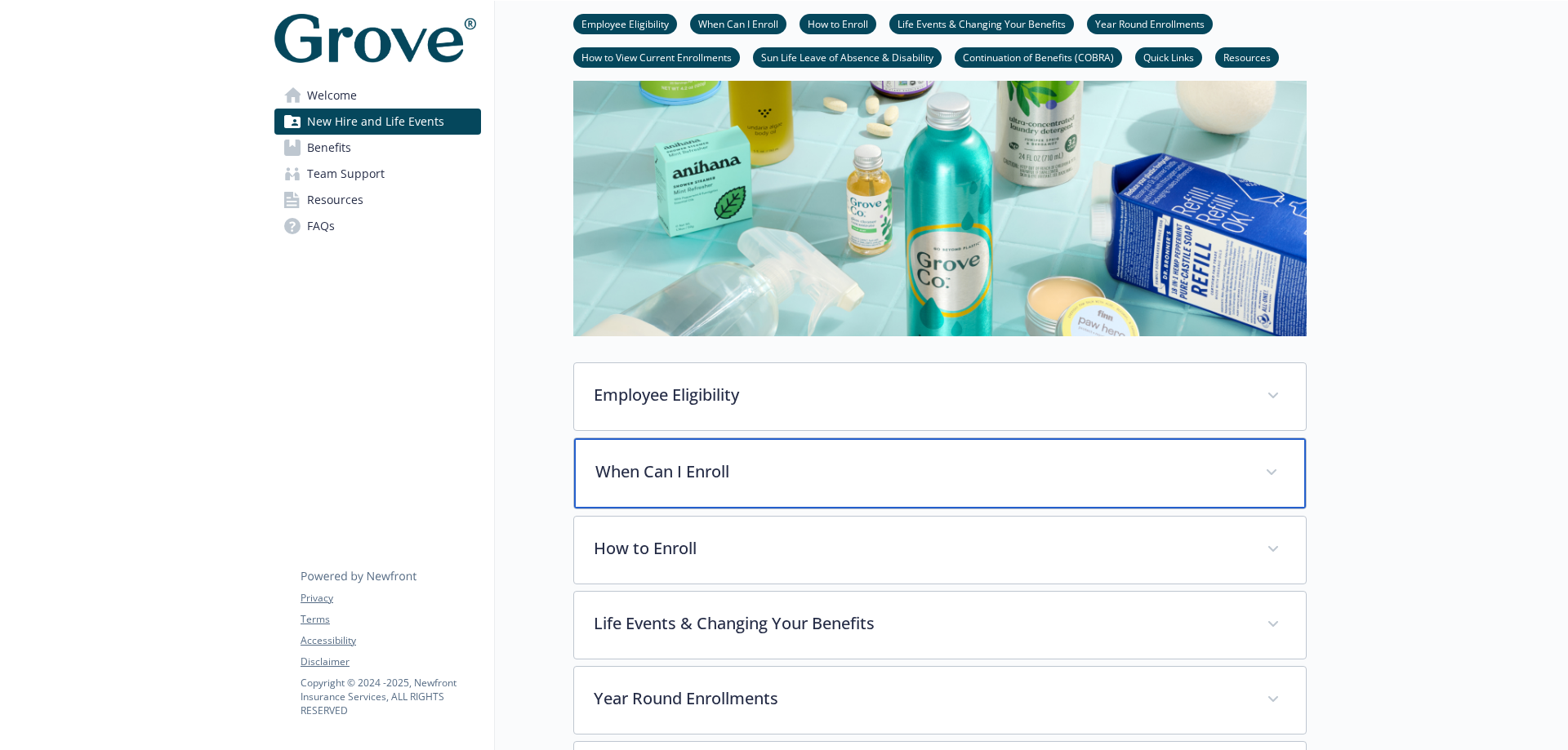
click at [715, 476] on p "When Can I Enroll" at bounding box center [920, 472] width 650 height 25
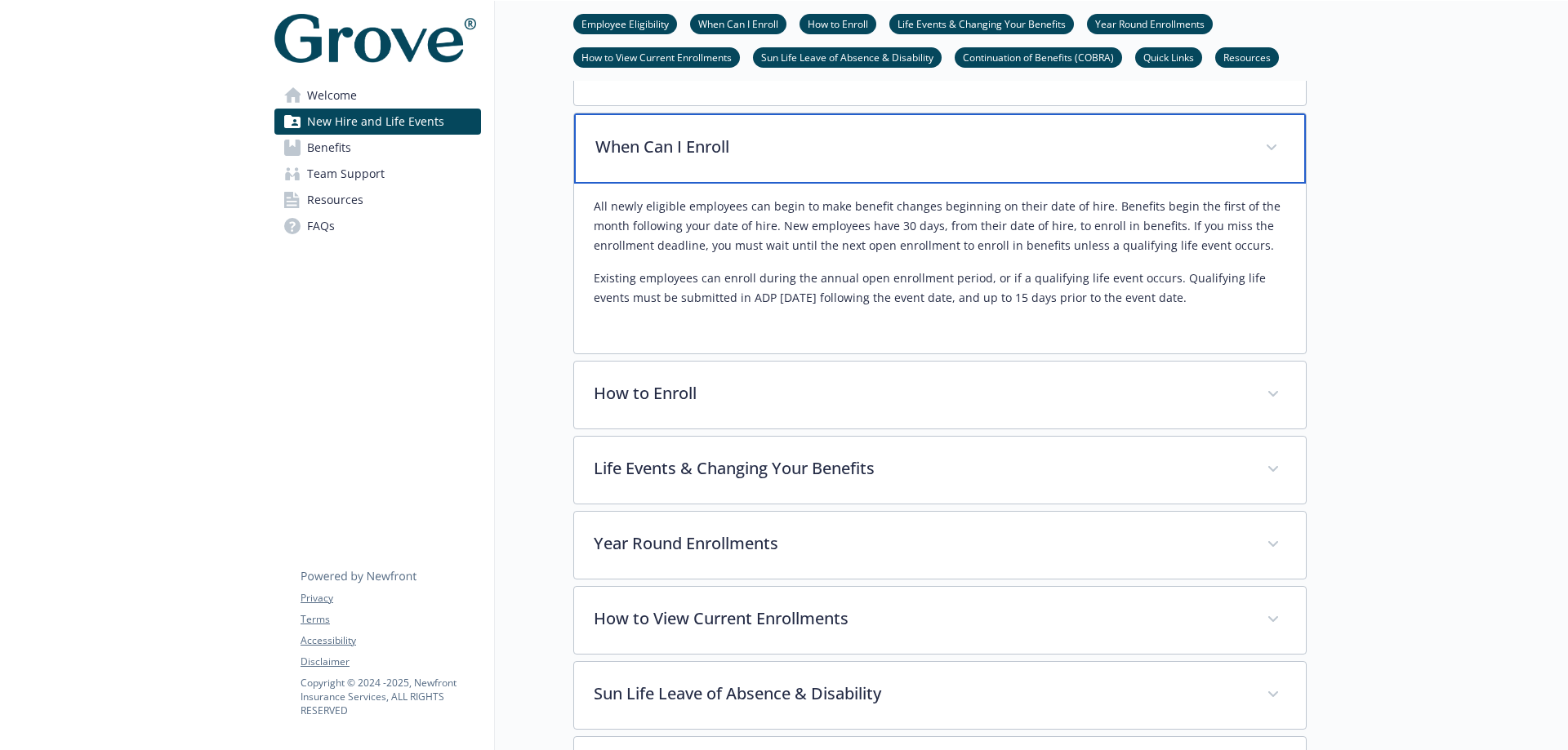
scroll to position [572, 12]
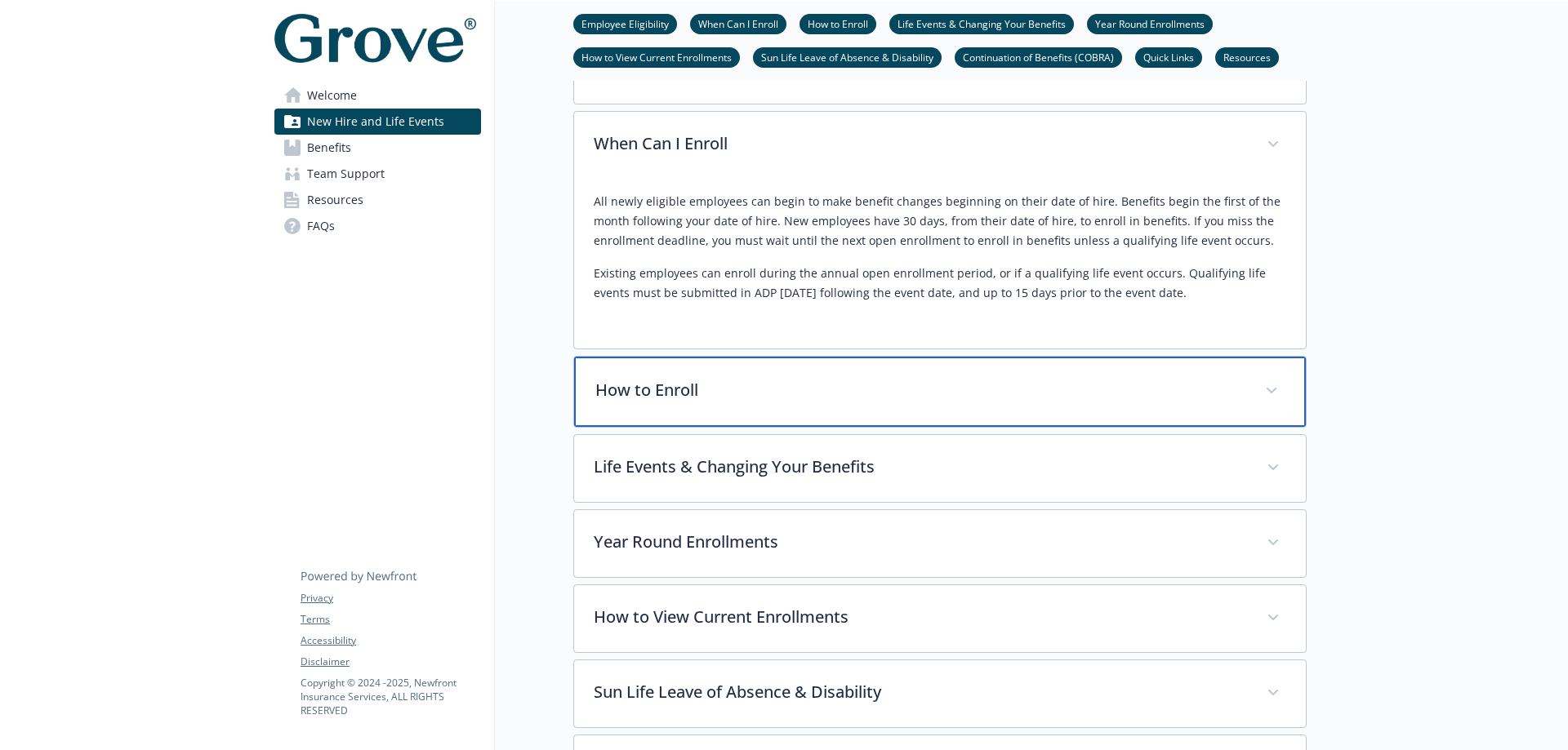
click at [764, 384] on p "How to Enroll" at bounding box center [920, 390] width 650 height 25
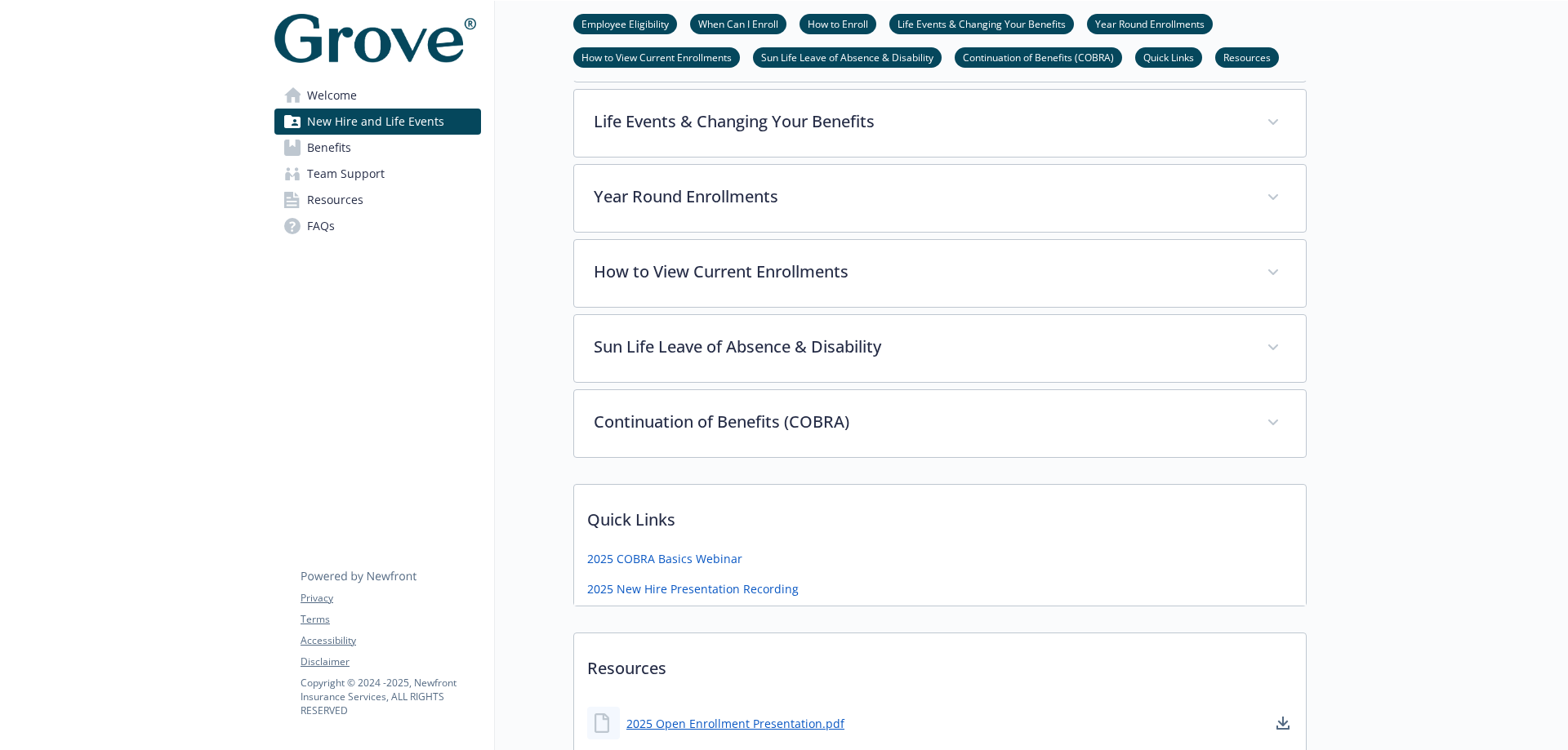
scroll to position [1388, 12]
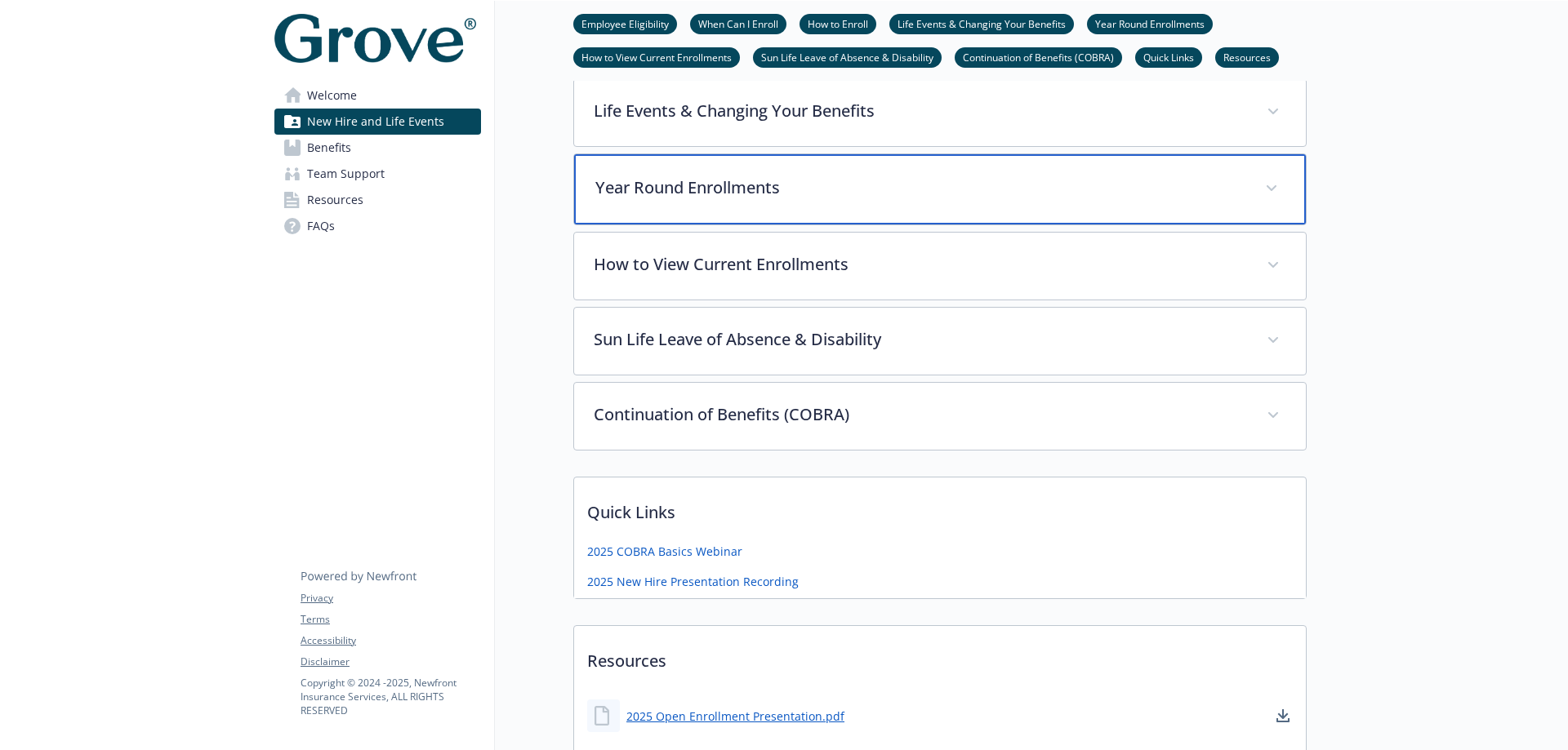
click at [797, 176] on p "Year Round Enrollments" at bounding box center [920, 188] width 650 height 25
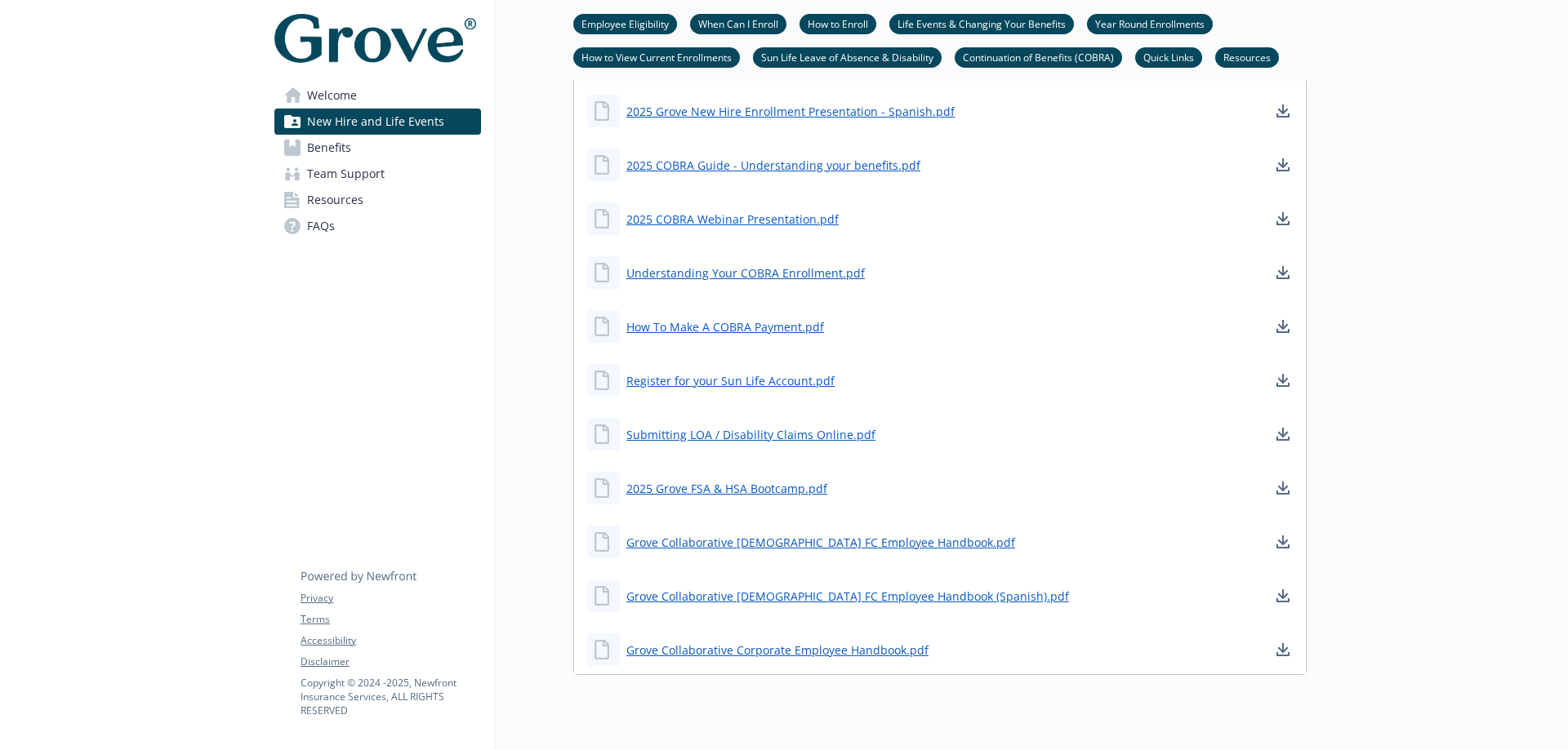
scroll to position [2531, 12]
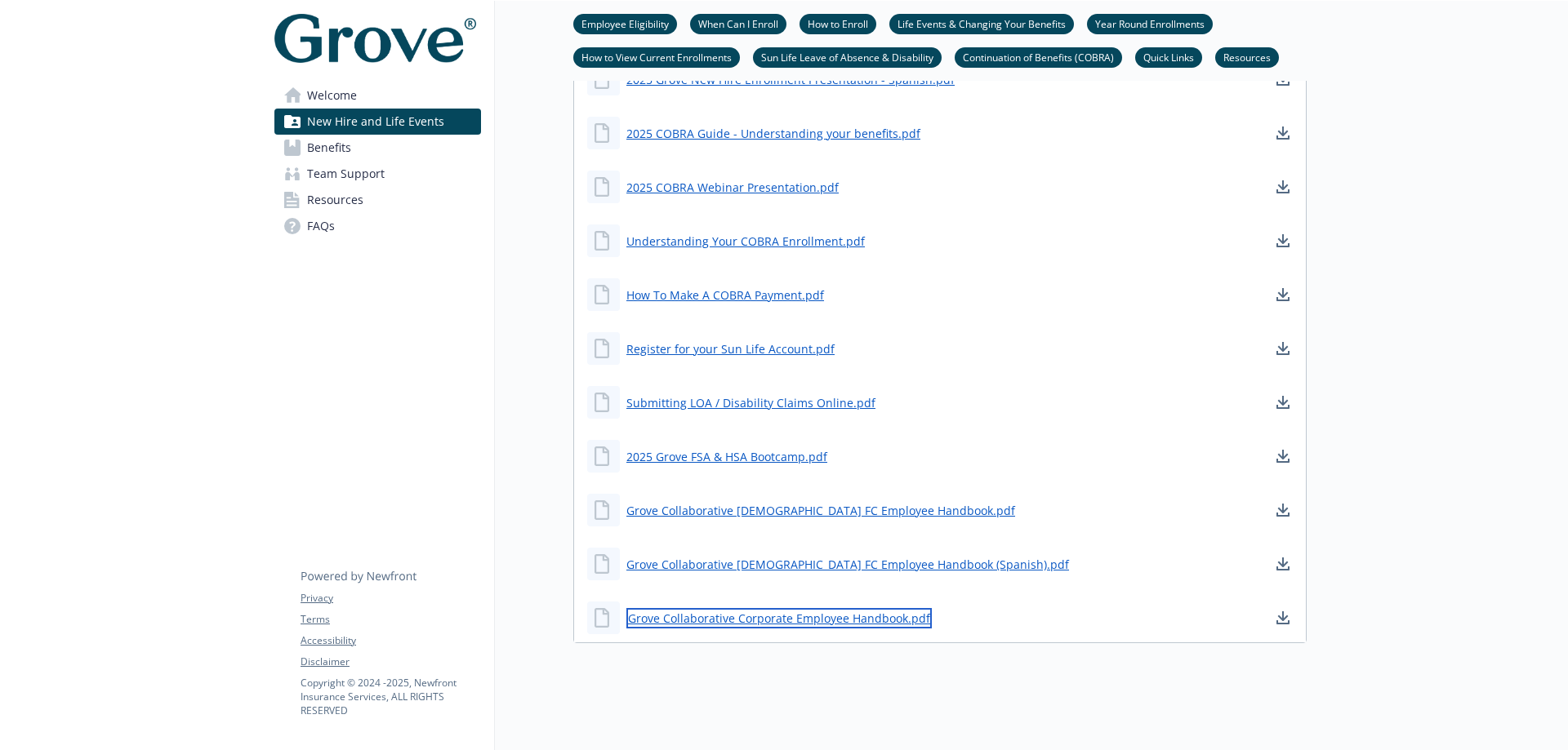
click at [719, 608] on link "Grove Collaborative Corporate Employee Handbook.pdf" at bounding box center [778, 619] width 305 height 20
